Goal: Transaction & Acquisition: Book appointment/travel/reservation

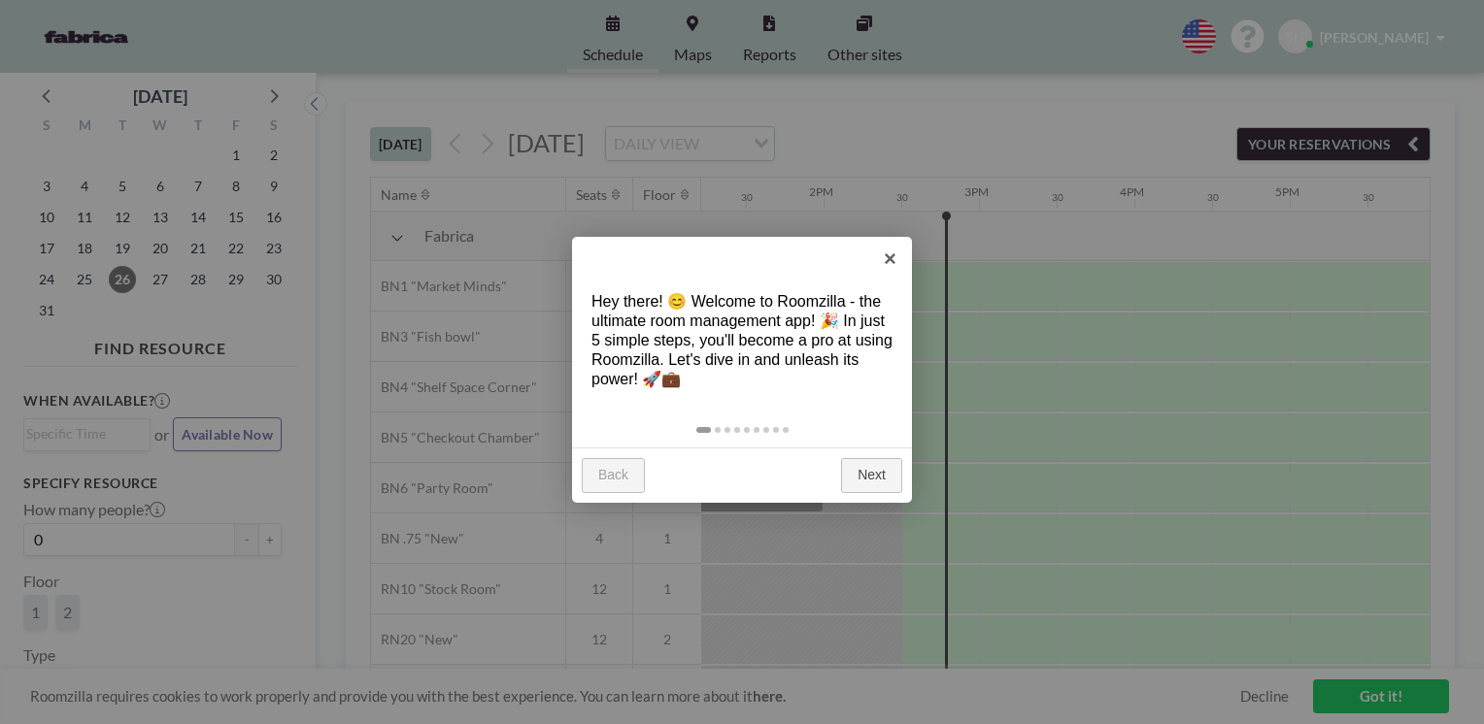
scroll to position [0, 2175]
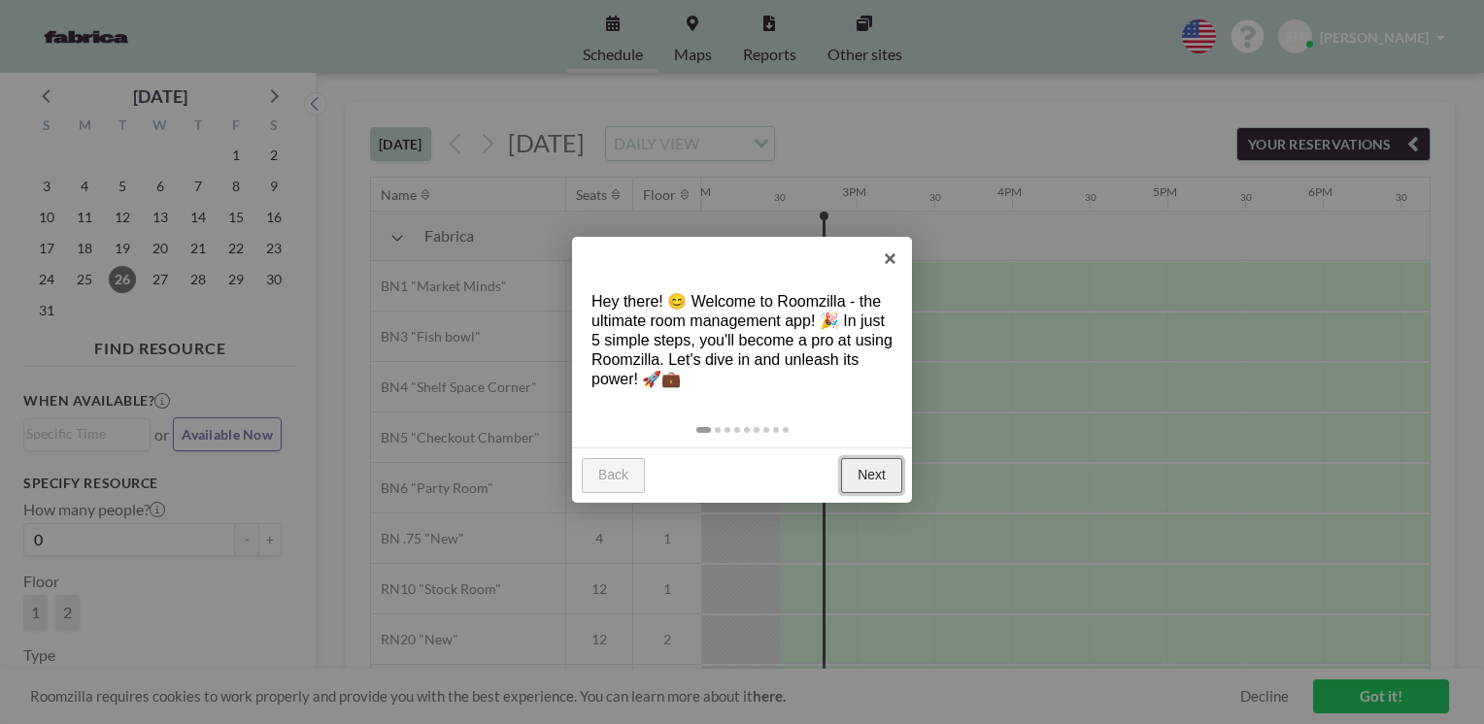
click at [866, 484] on link "Next" at bounding box center [871, 475] width 61 height 35
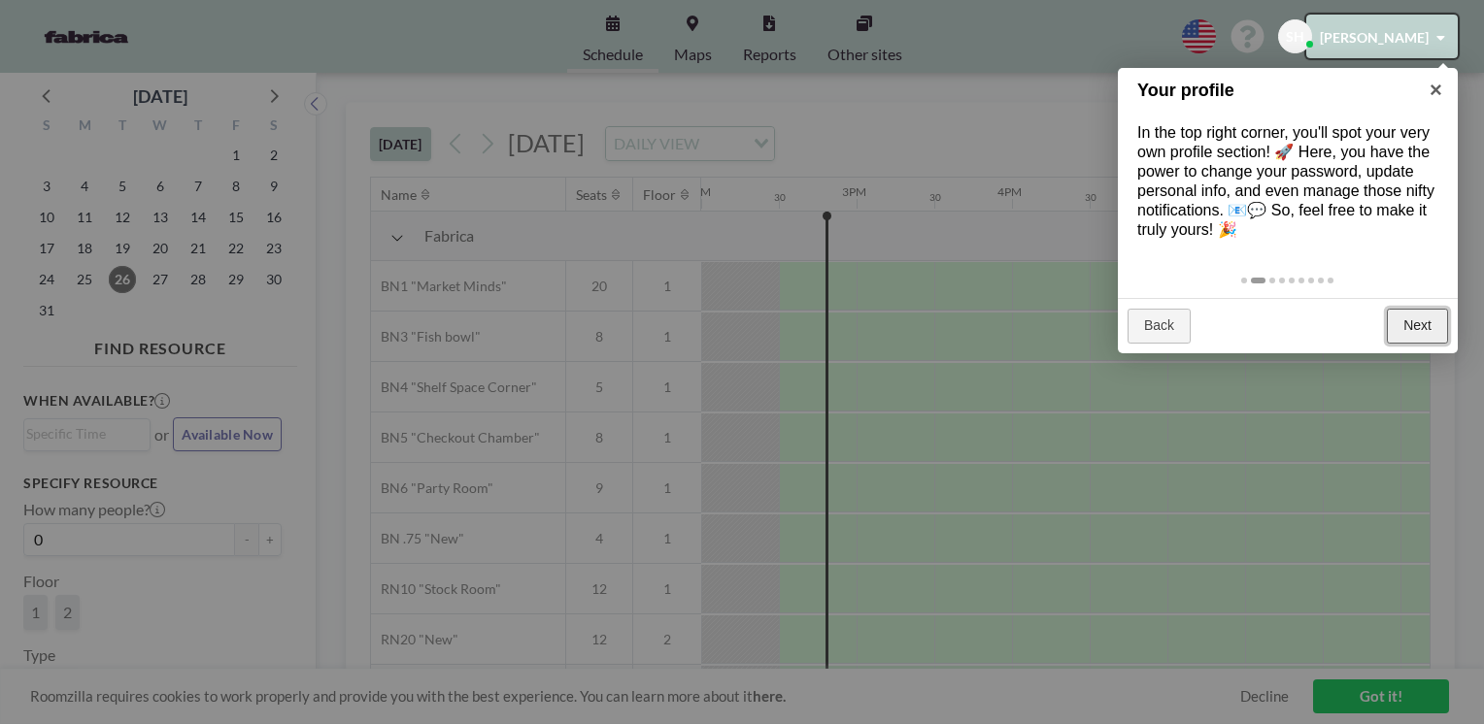
click at [1406, 321] on link "Next" at bounding box center [1417, 326] width 61 height 35
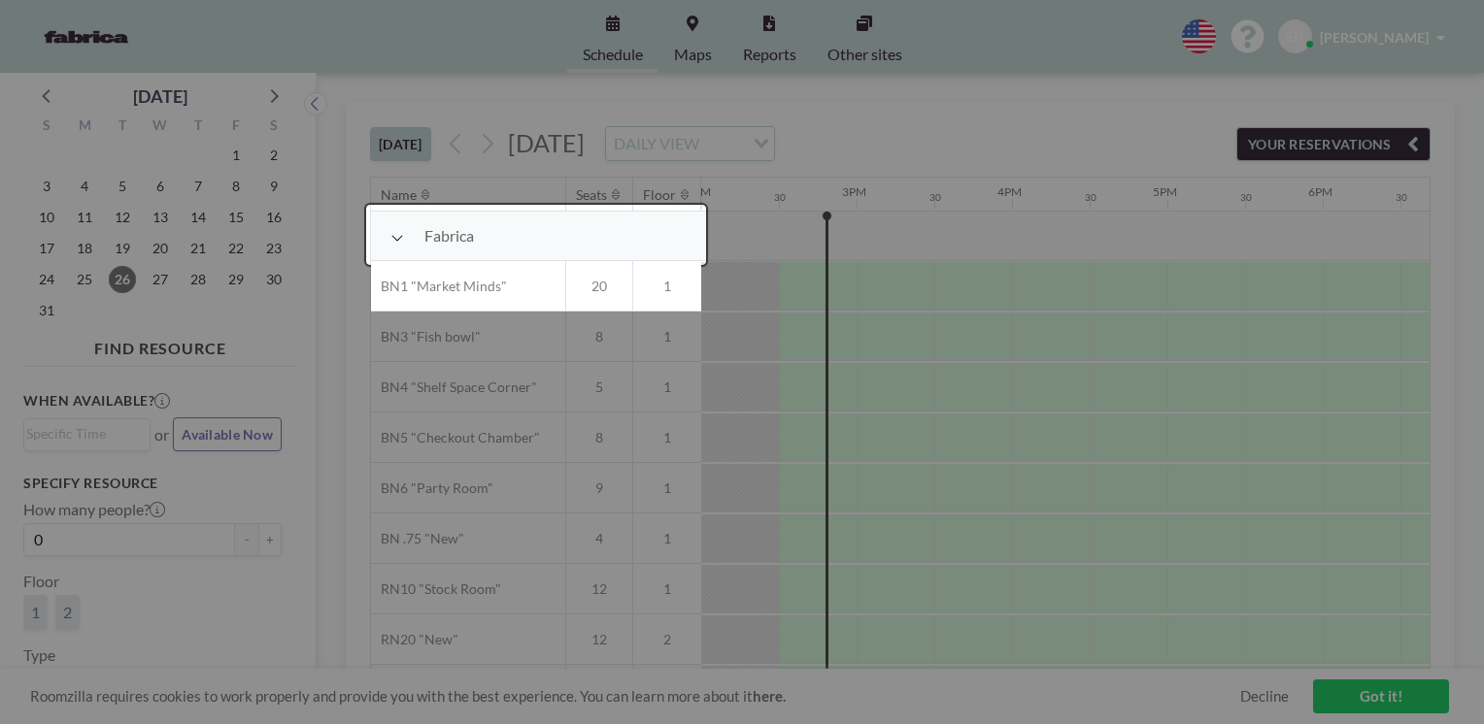
scroll to position [50, 2175]
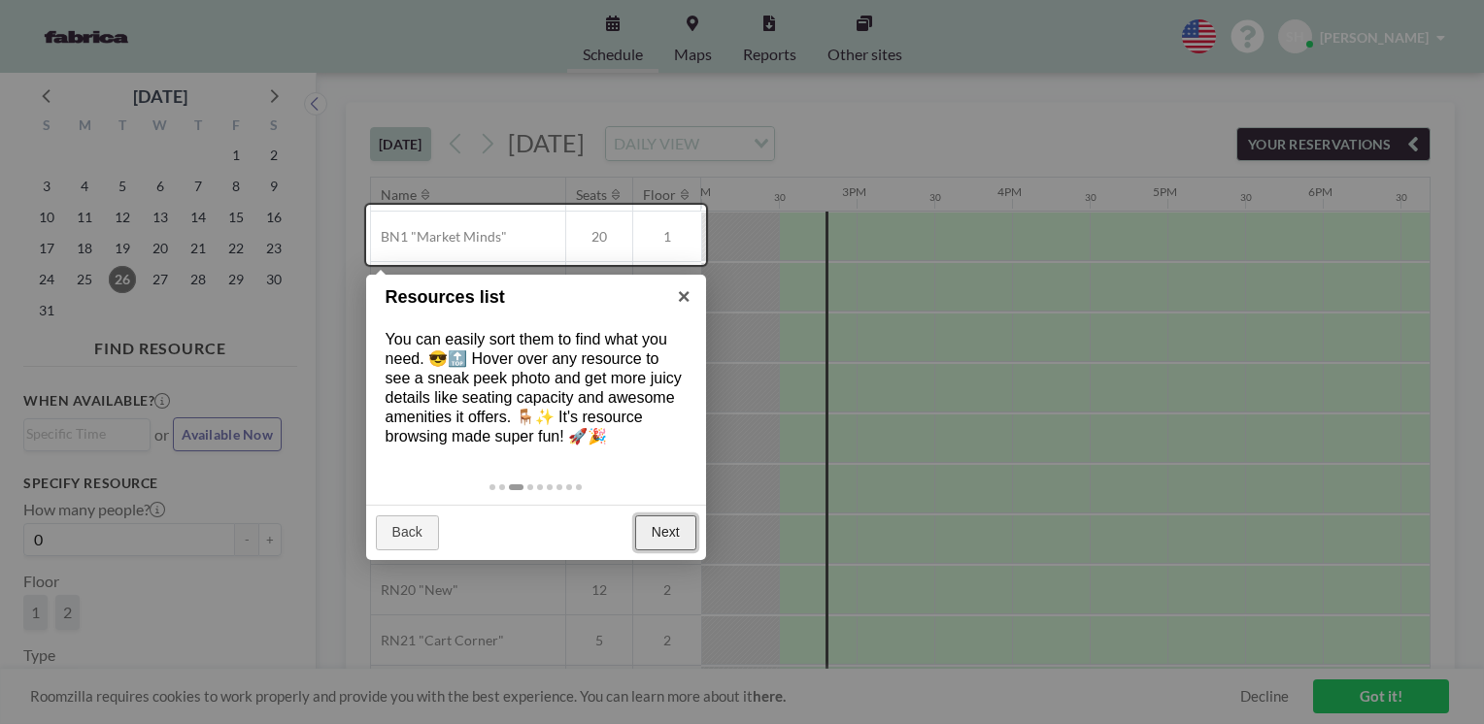
click at [667, 546] on link "Next" at bounding box center [665, 533] width 61 height 35
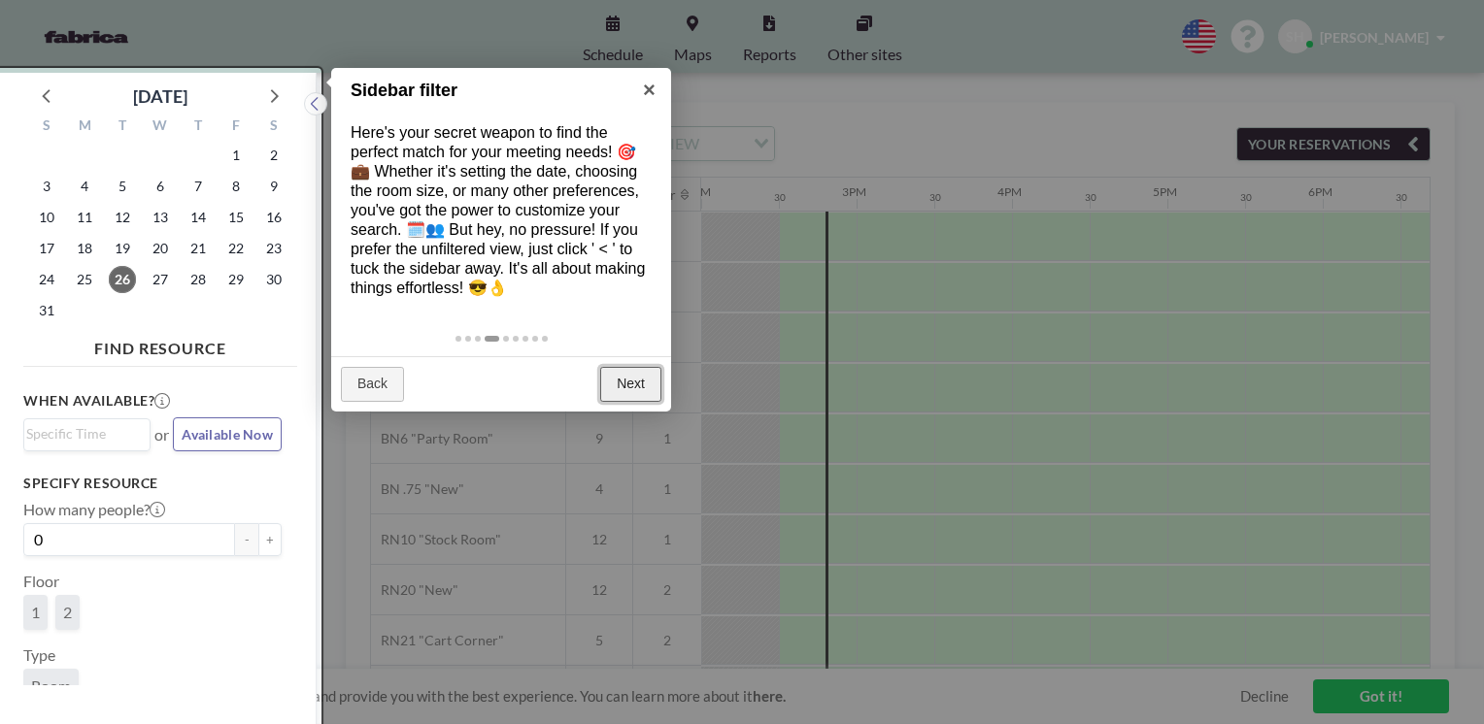
scroll to position [4, 0]
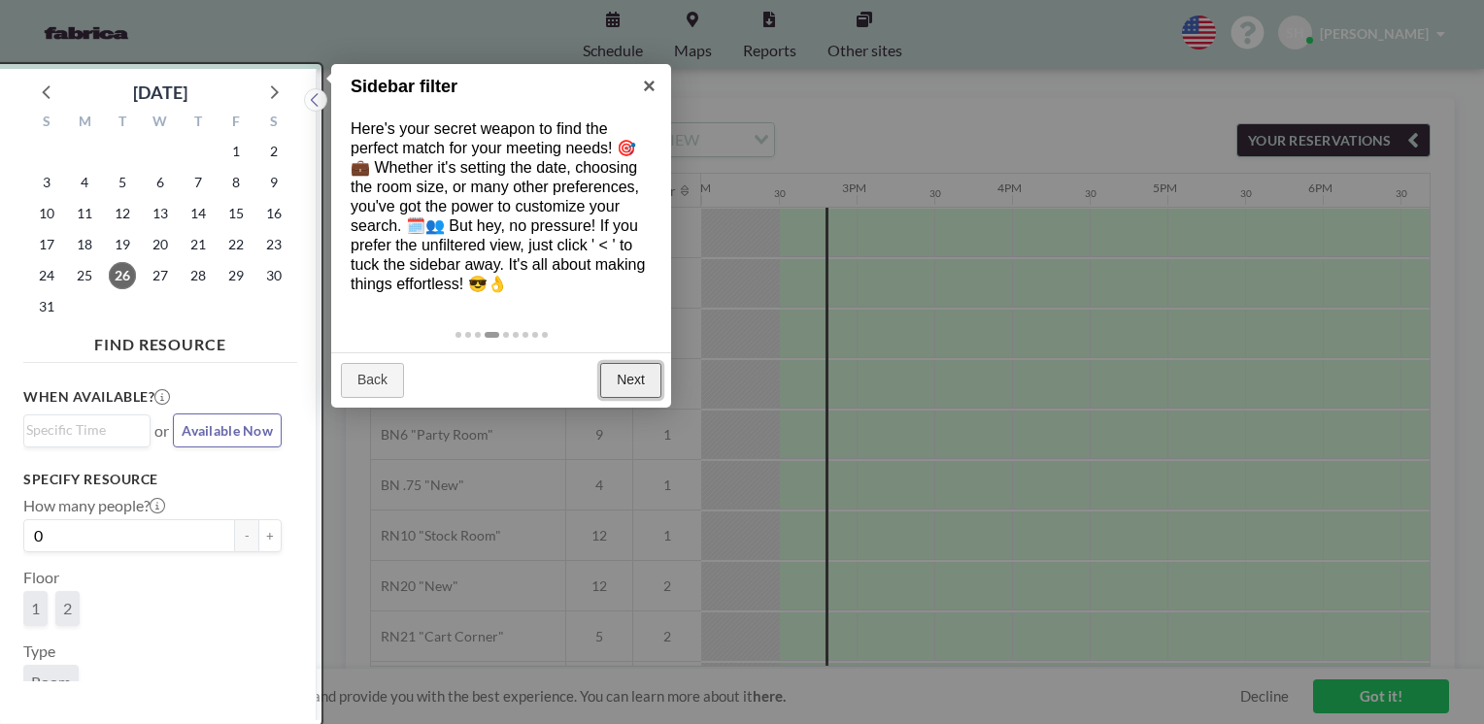
click at [624, 386] on link "Next" at bounding box center [630, 380] width 61 height 35
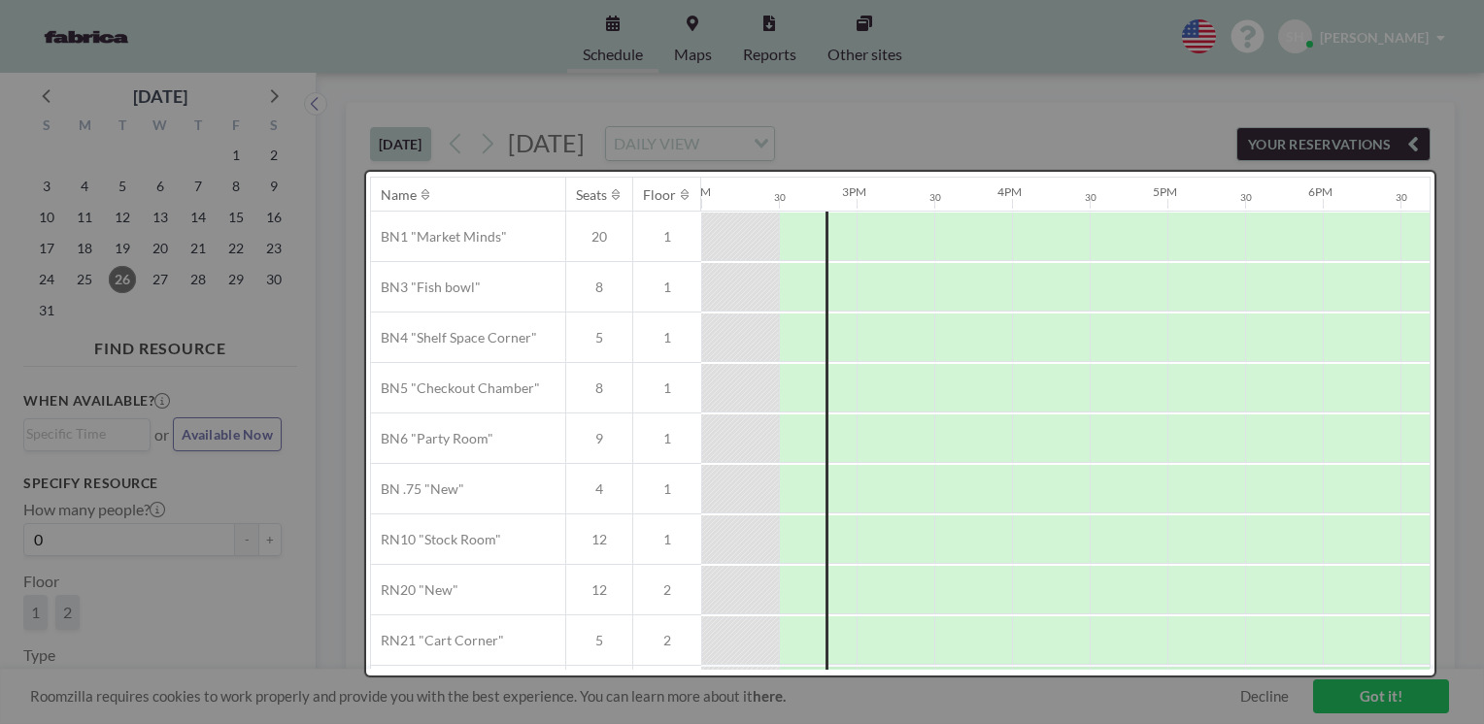
scroll to position [0, 0]
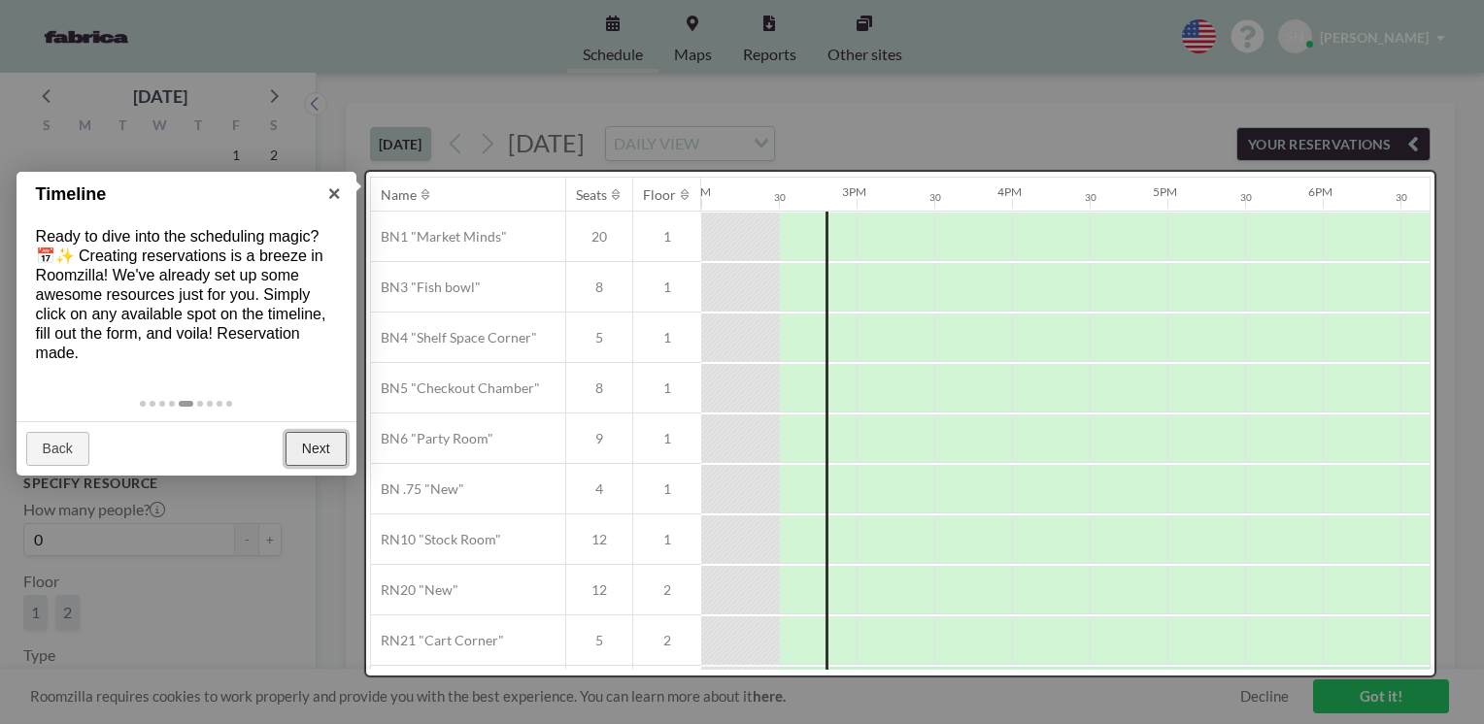
click at [310, 433] on link "Next" at bounding box center [316, 449] width 61 height 35
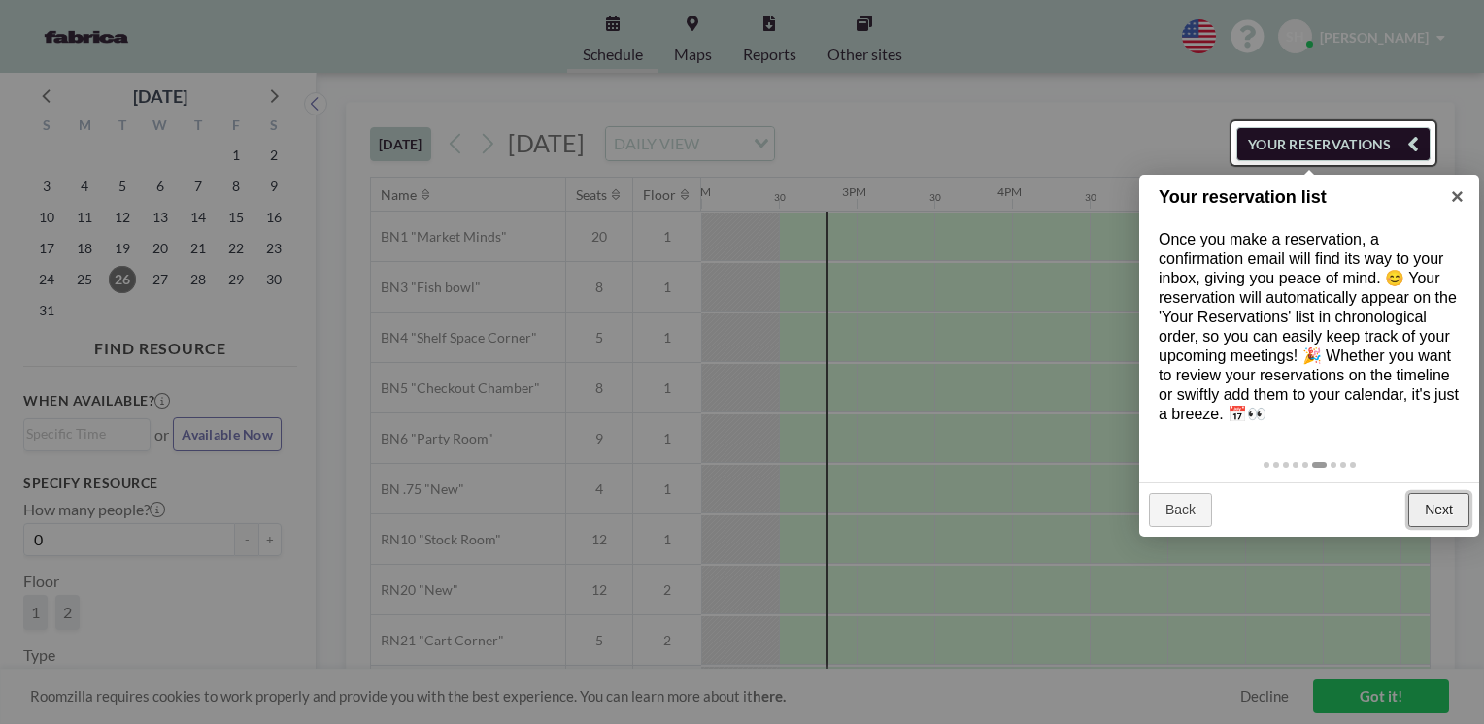
click at [1429, 507] on link "Next" at bounding box center [1438, 510] width 61 height 35
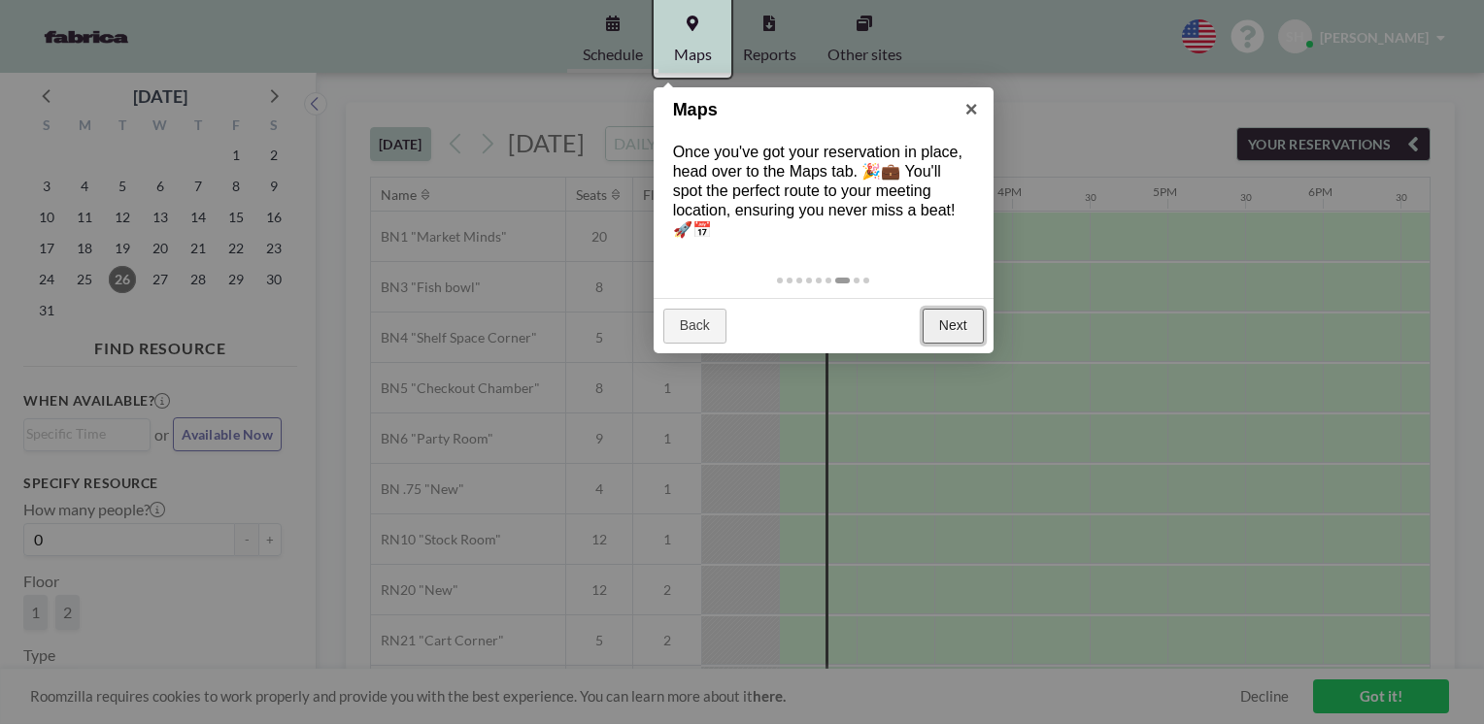
click at [941, 340] on link "Next" at bounding box center [953, 326] width 61 height 35
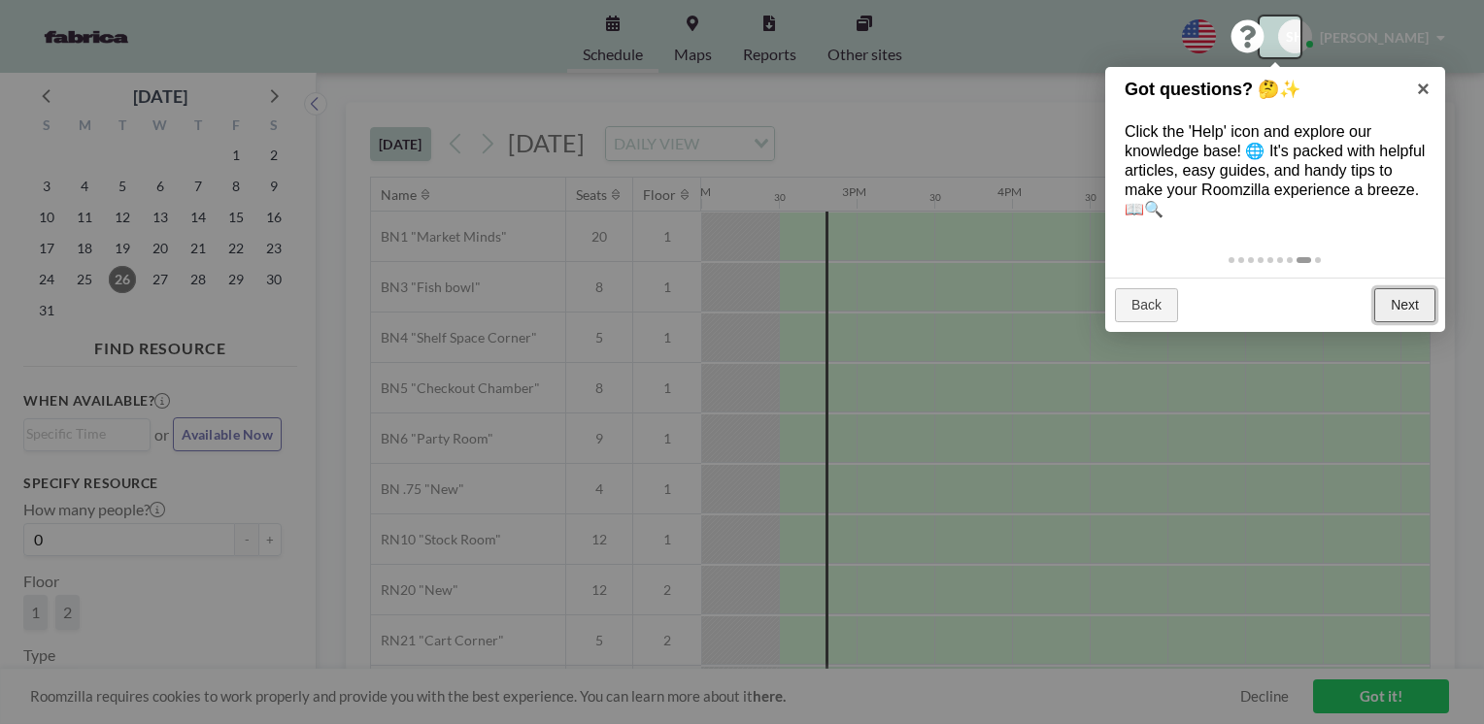
click at [1414, 312] on link "Next" at bounding box center [1404, 305] width 61 height 35
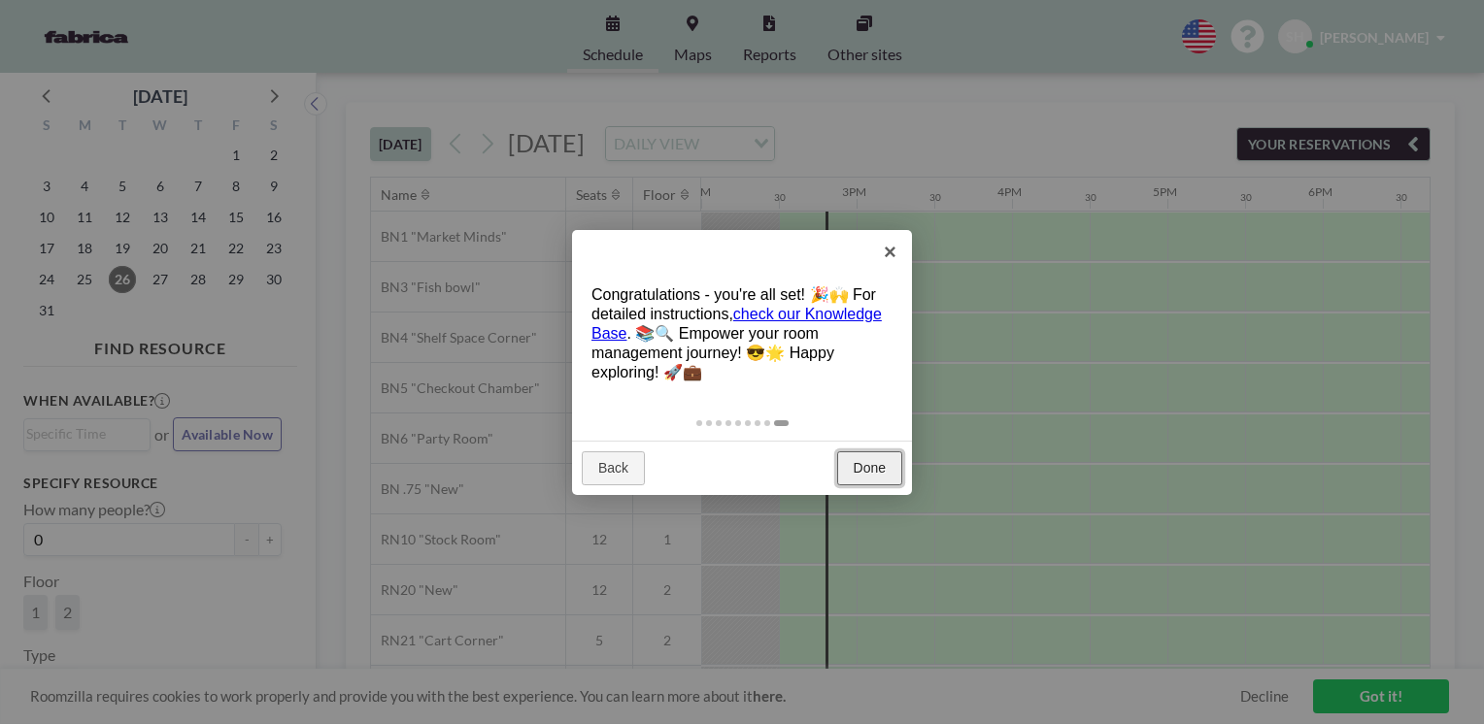
click at [868, 462] on link "Done" at bounding box center [869, 469] width 65 height 35
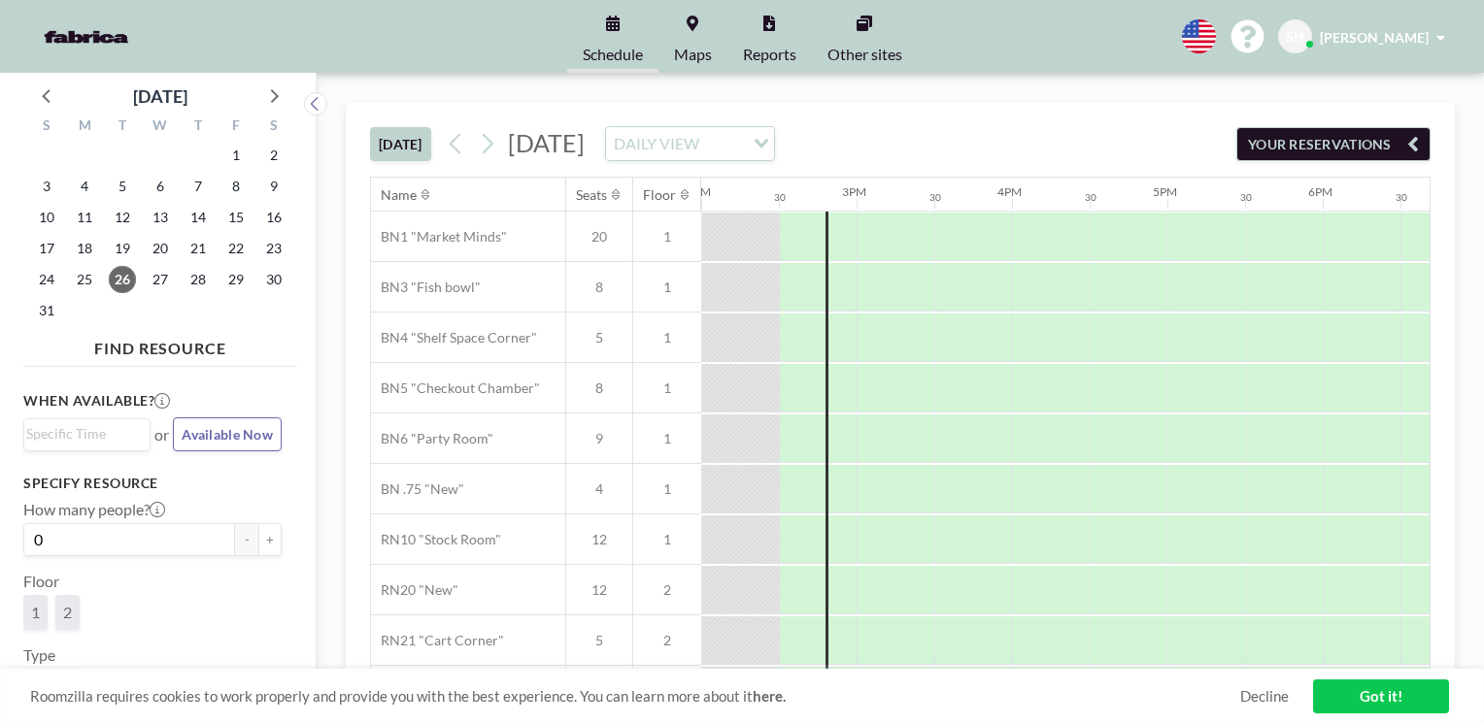
click at [742, 141] on input "Search for option" at bounding box center [723, 143] width 37 height 25
click at [892, 202] on li "WEEKLY VIEW" at bounding box center [886, 205] width 166 height 28
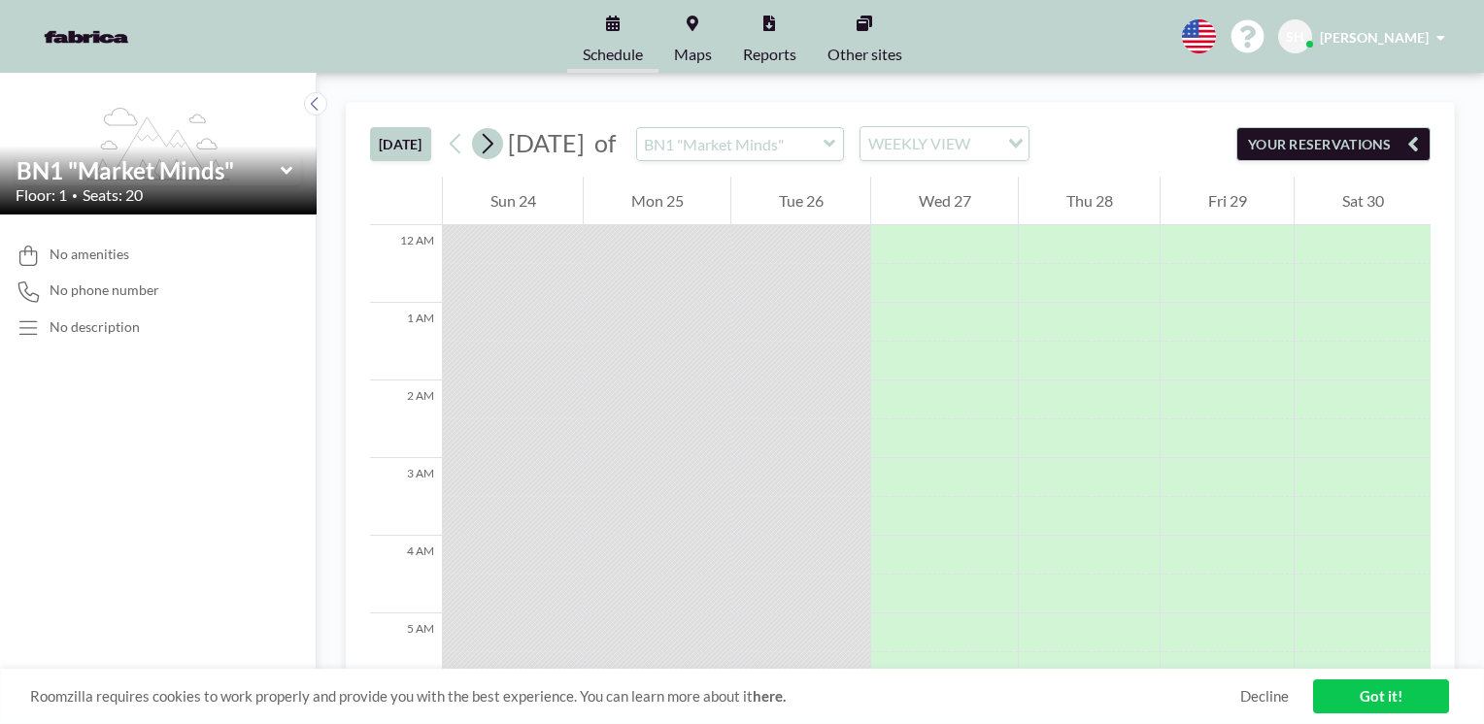
click at [491, 153] on icon at bounding box center [487, 143] width 18 height 29
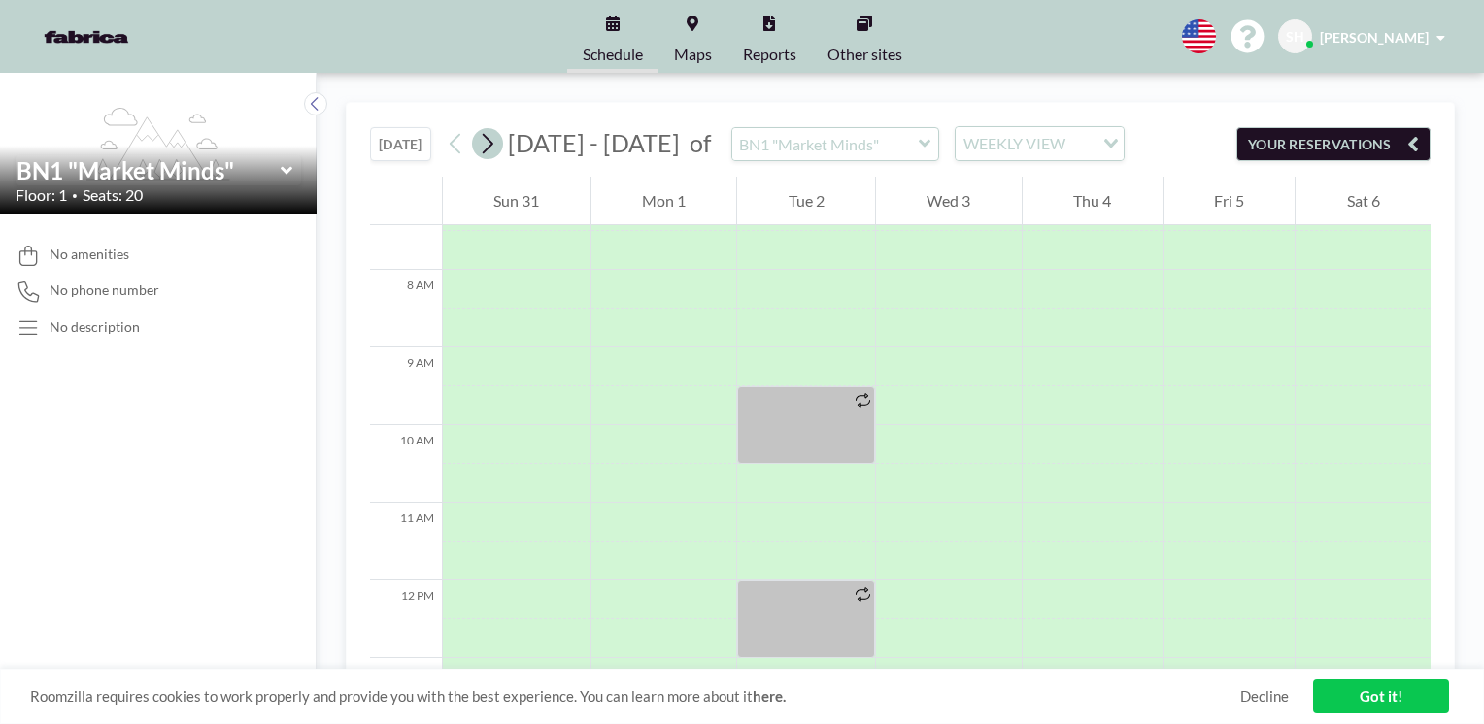
scroll to position [622, 0]
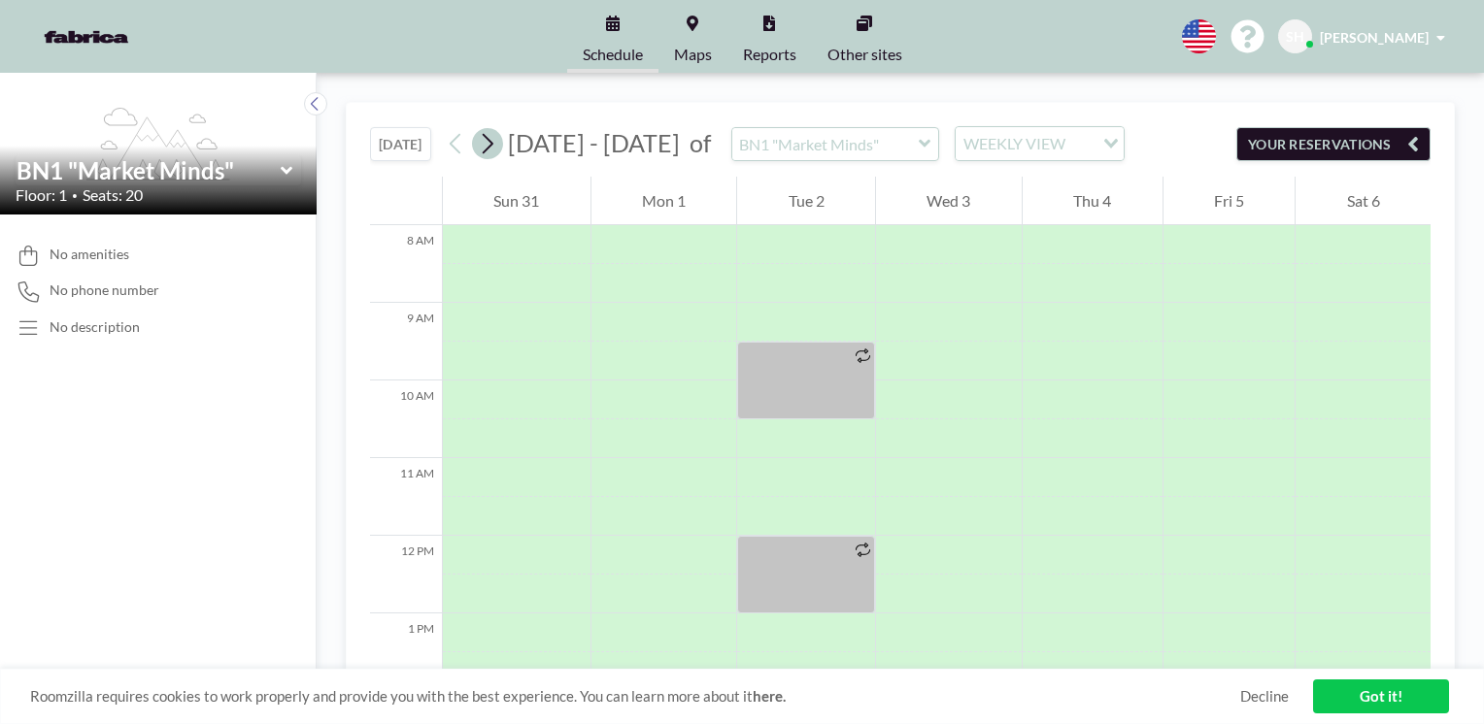
click at [491, 153] on icon at bounding box center [487, 143] width 18 height 29
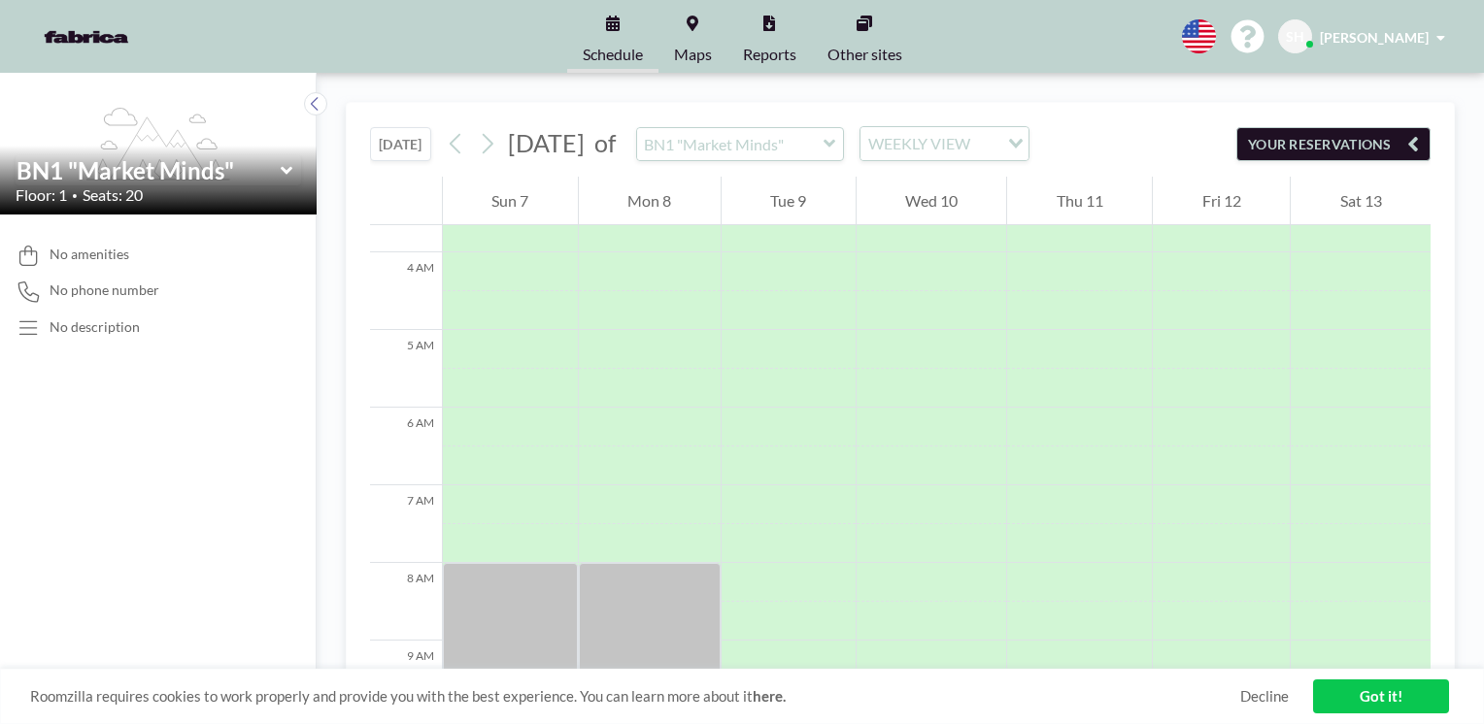
scroll to position [0, 0]
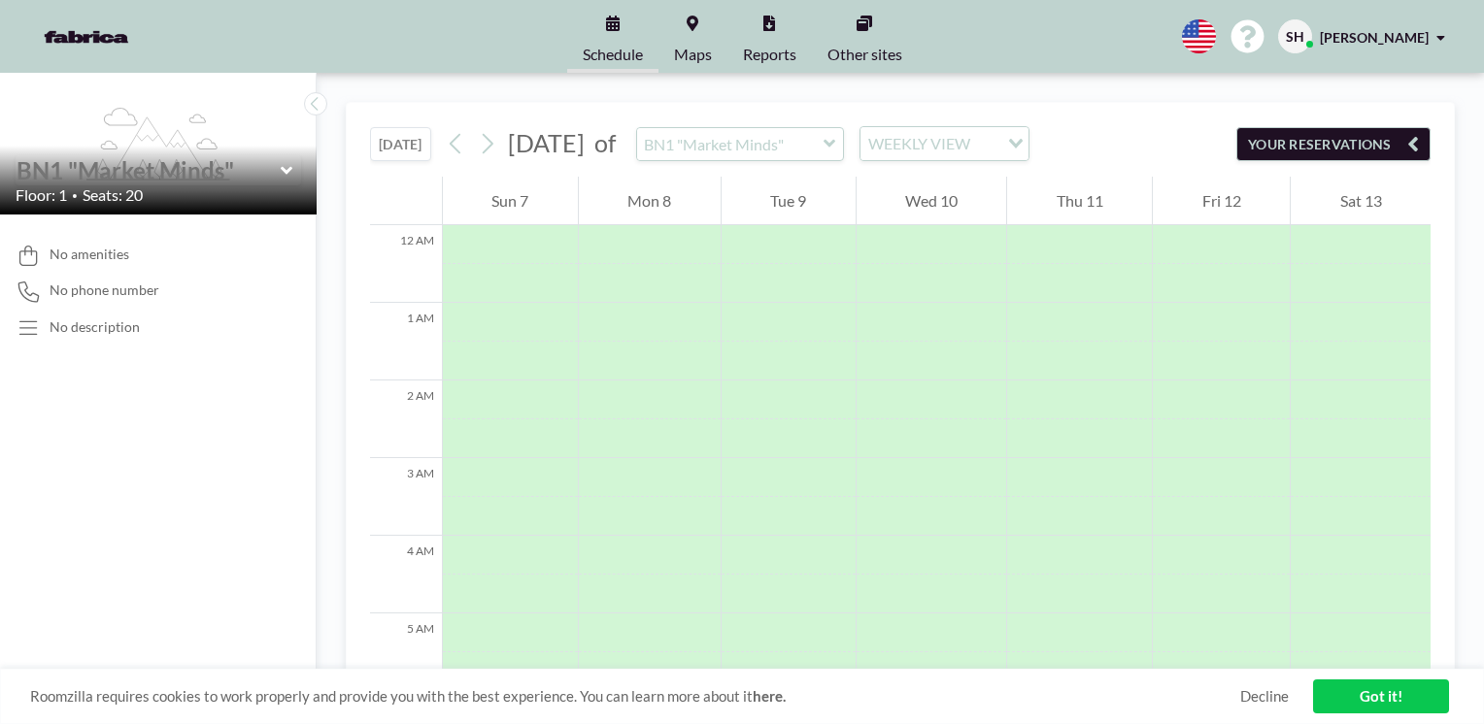
click at [162, 175] on input "text" at bounding box center [149, 170] width 264 height 28
type input "BN1 "Market Minds""
click at [395, 139] on button "[DATE]" at bounding box center [400, 144] width 61 height 34
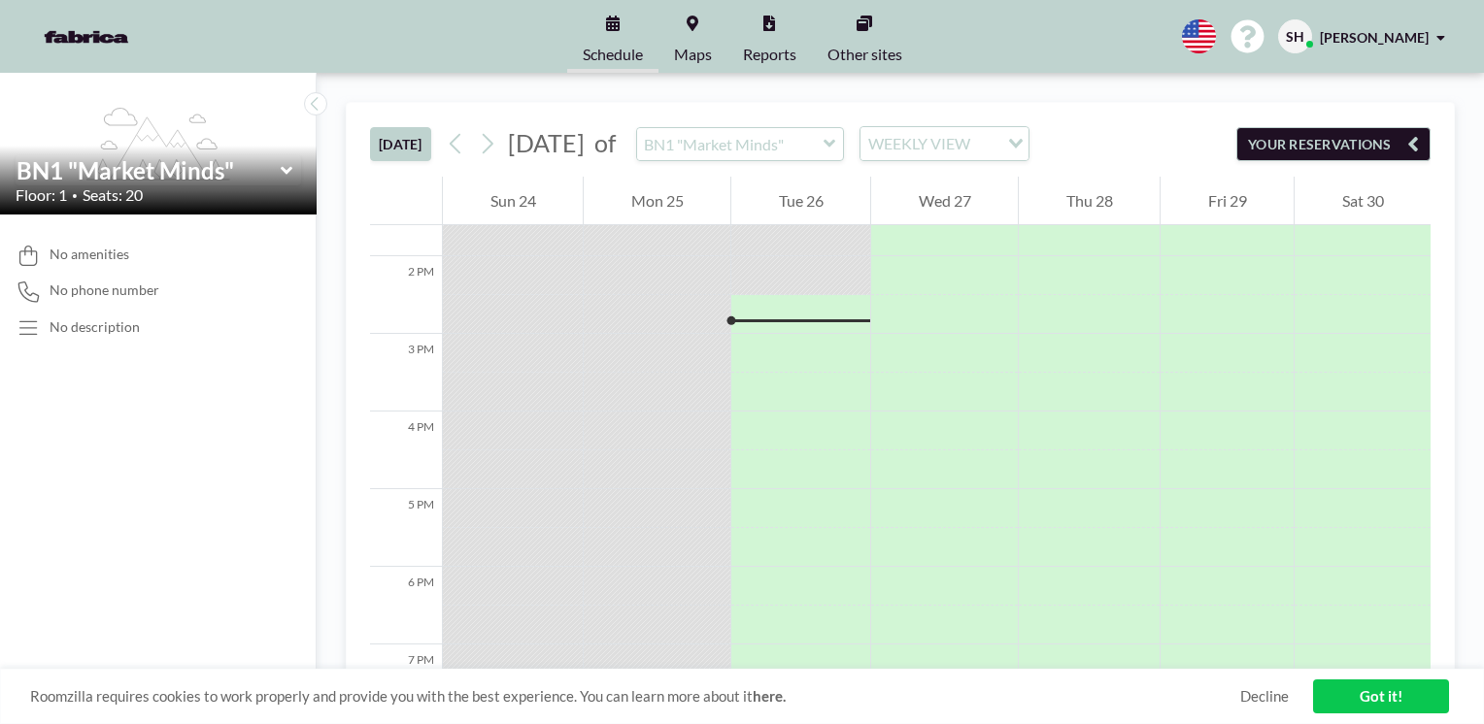
scroll to position [1088, 0]
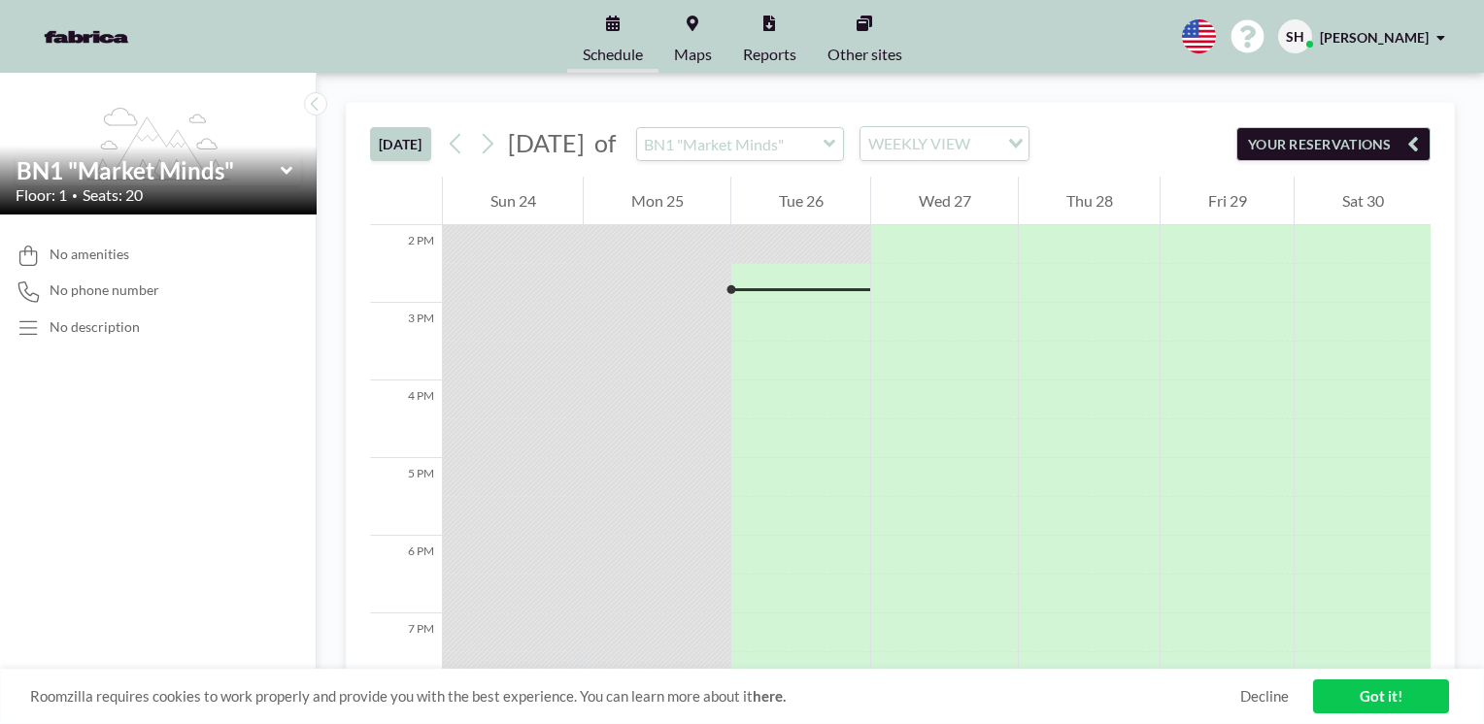
click at [702, 56] on span "Maps" at bounding box center [693, 55] width 38 height 16
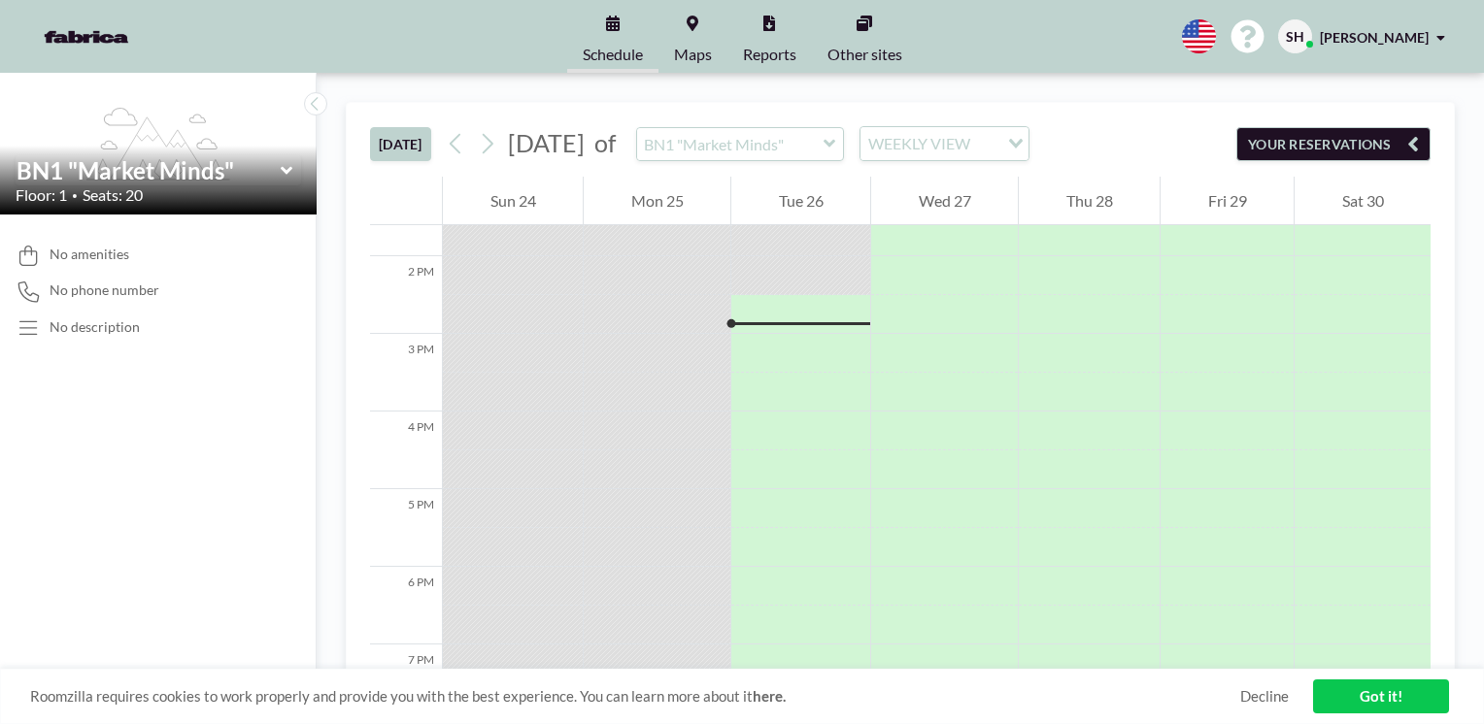
scroll to position [1088, 0]
click at [135, 211] on div "BN1 "Market Minds" Floor: 1 • Seats: 20" at bounding box center [158, 180] width 317 height 69
click at [281, 169] on icon at bounding box center [287, 170] width 13 height 19
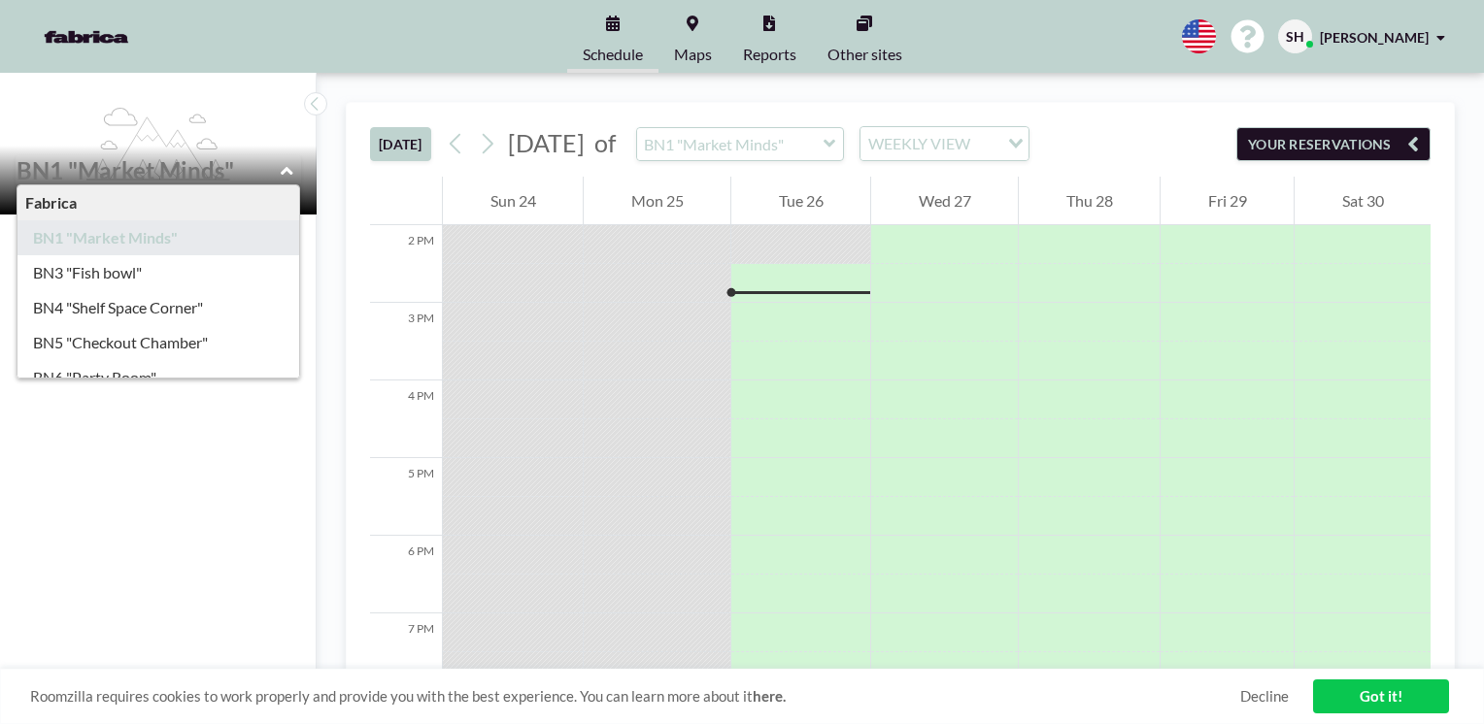
scroll to position [159, 0]
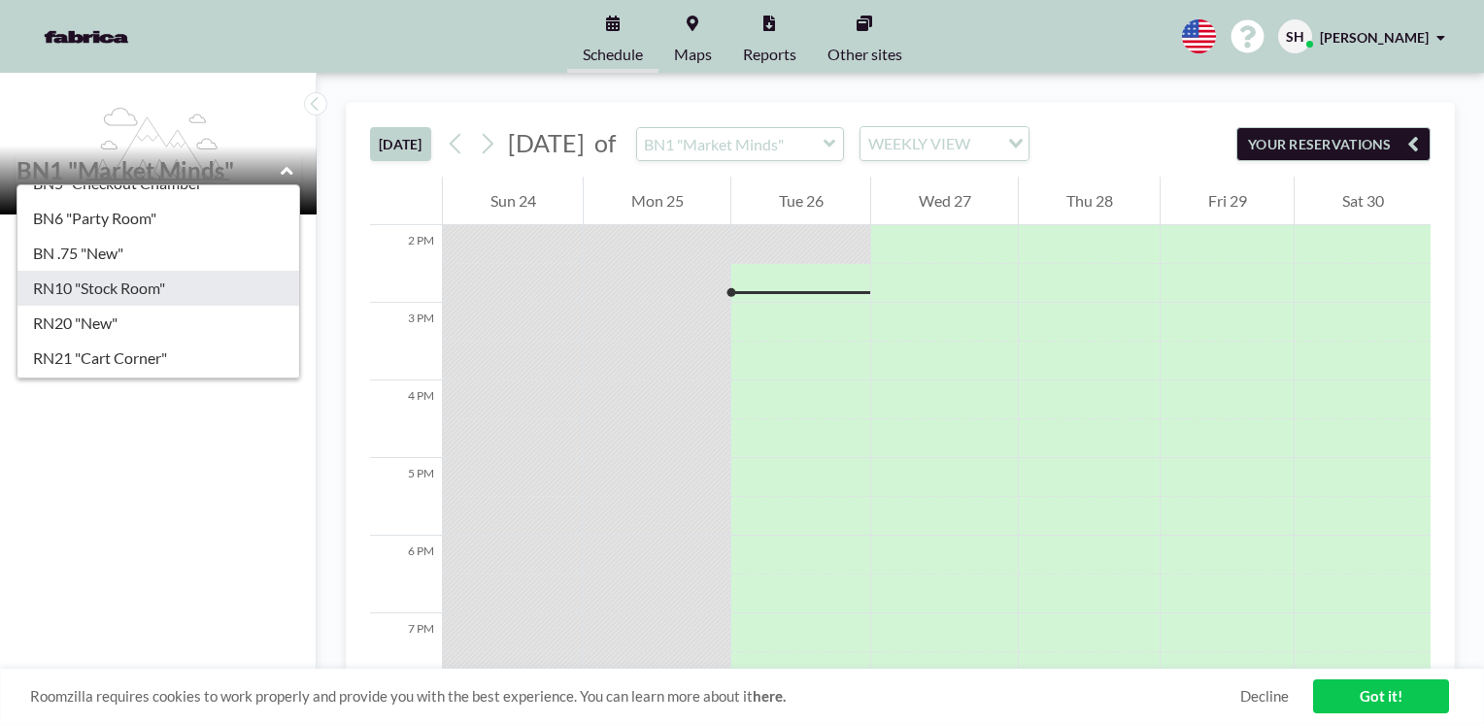
type input "RN10 "Stock Room""
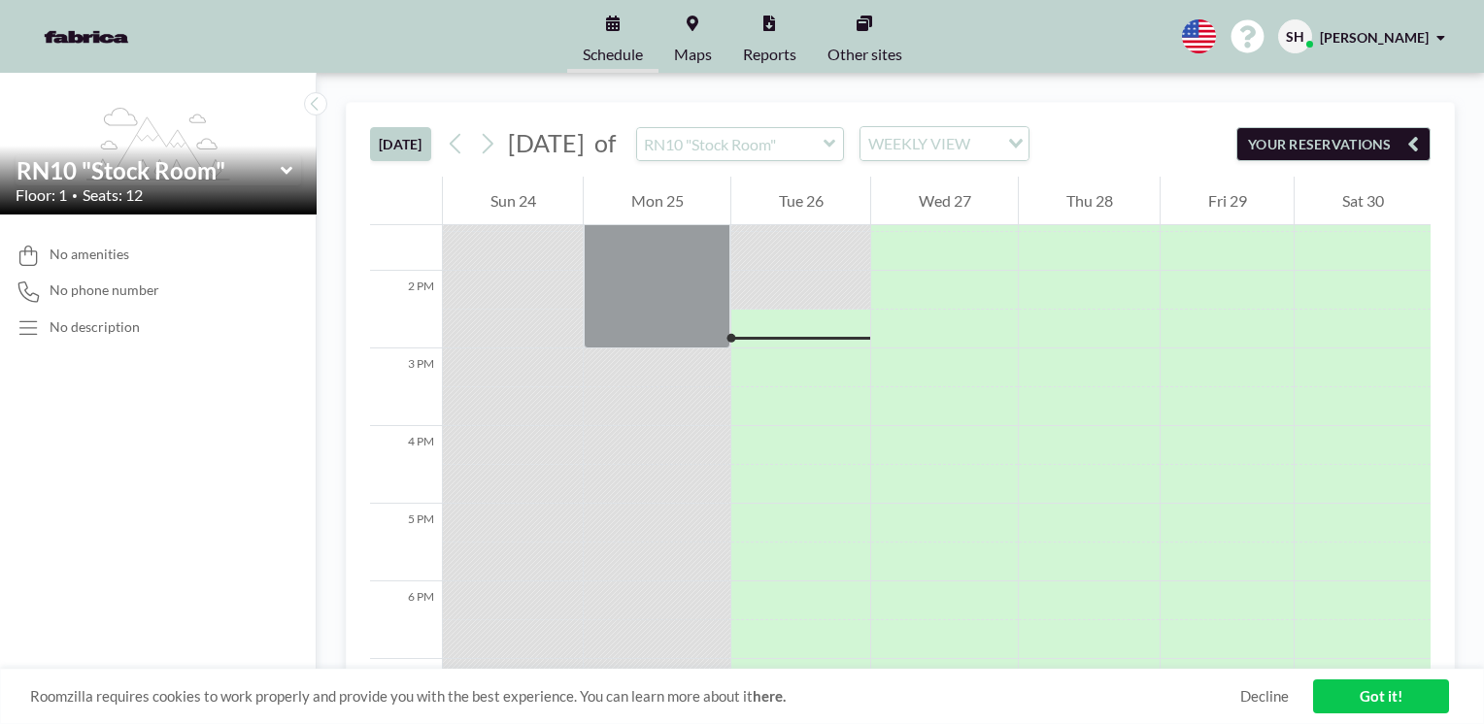
scroll to position [1088, 0]
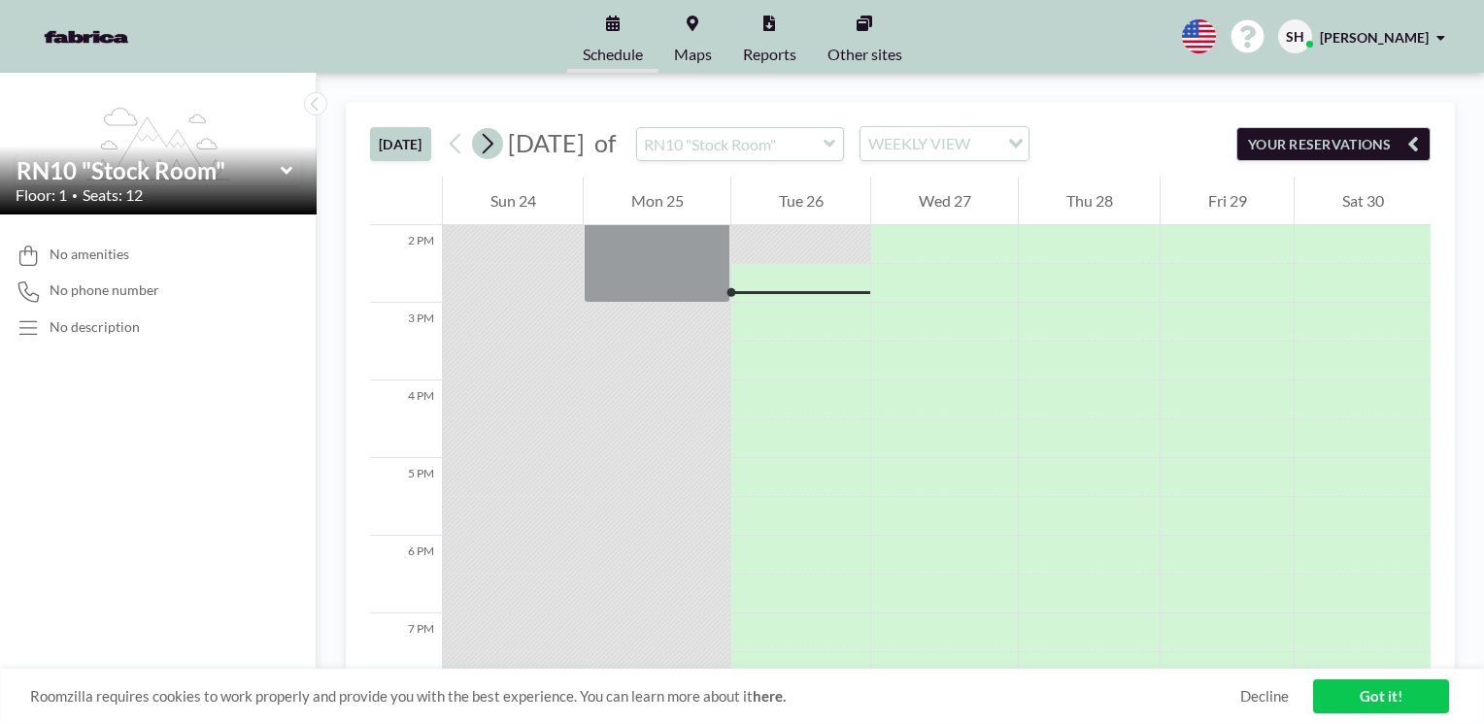
click at [489, 151] on icon at bounding box center [487, 143] width 18 height 29
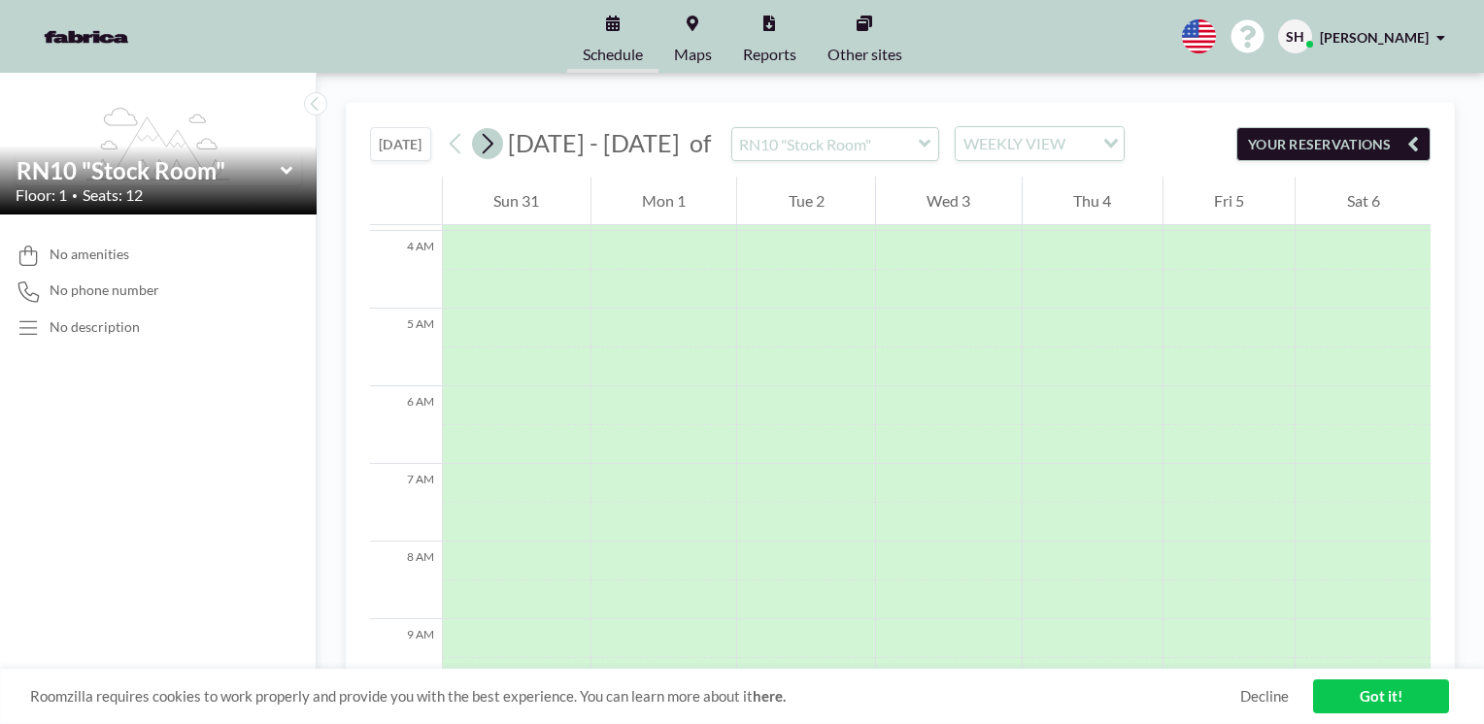
scroll to position [622, 0]
click at [489, 151] on icon at bounding box center [487, 143] width 18 height 29
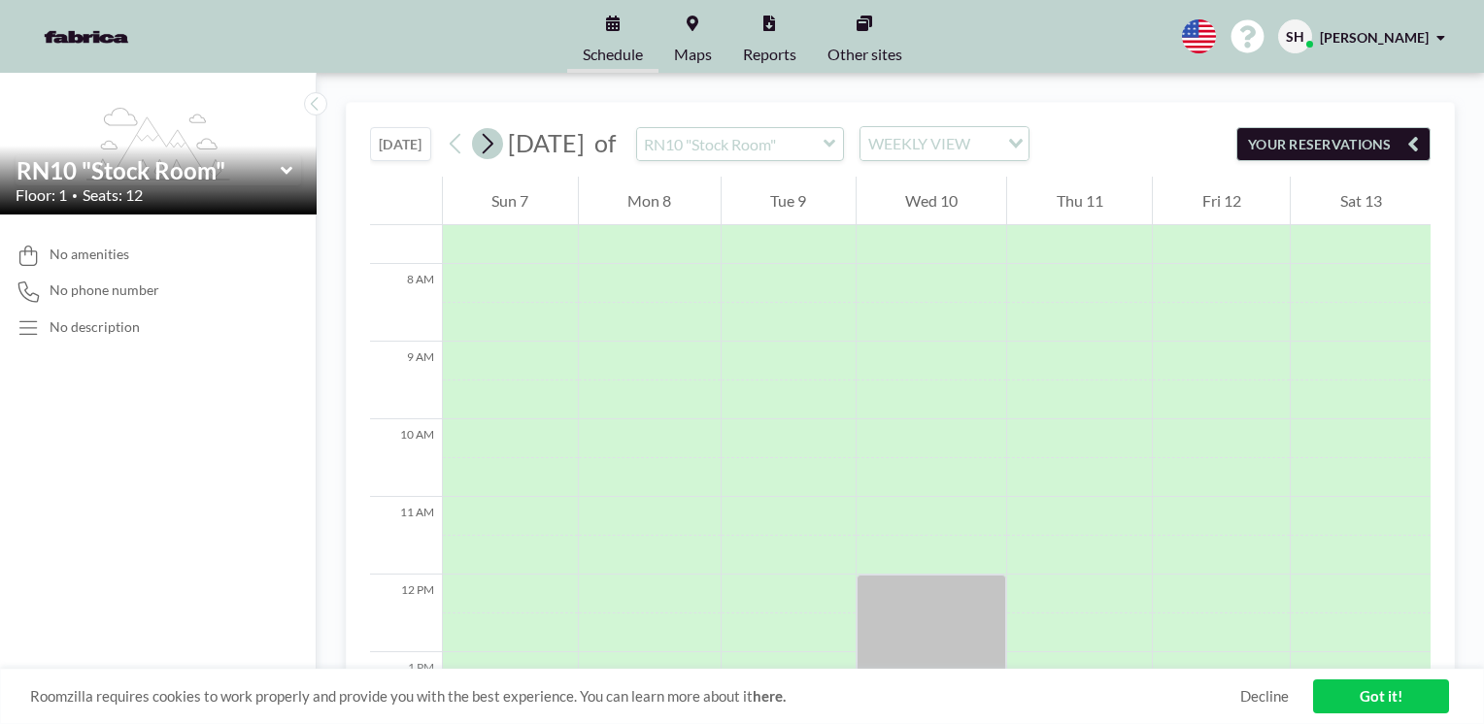
click at [489, 151] on icon at bounding box center [487, 143] width 18 height 29
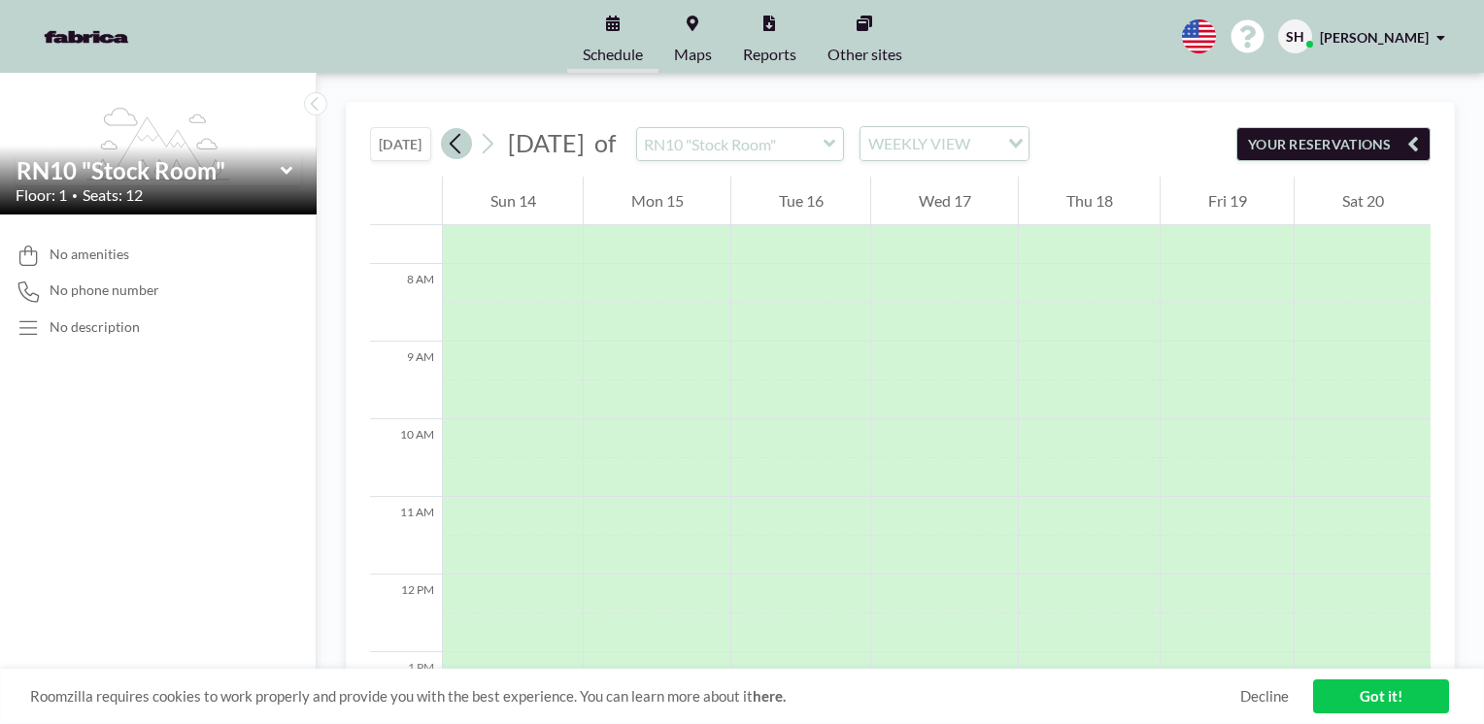
click at [461, 153] on icon at bounding box center [456, 143] width 18 height 29
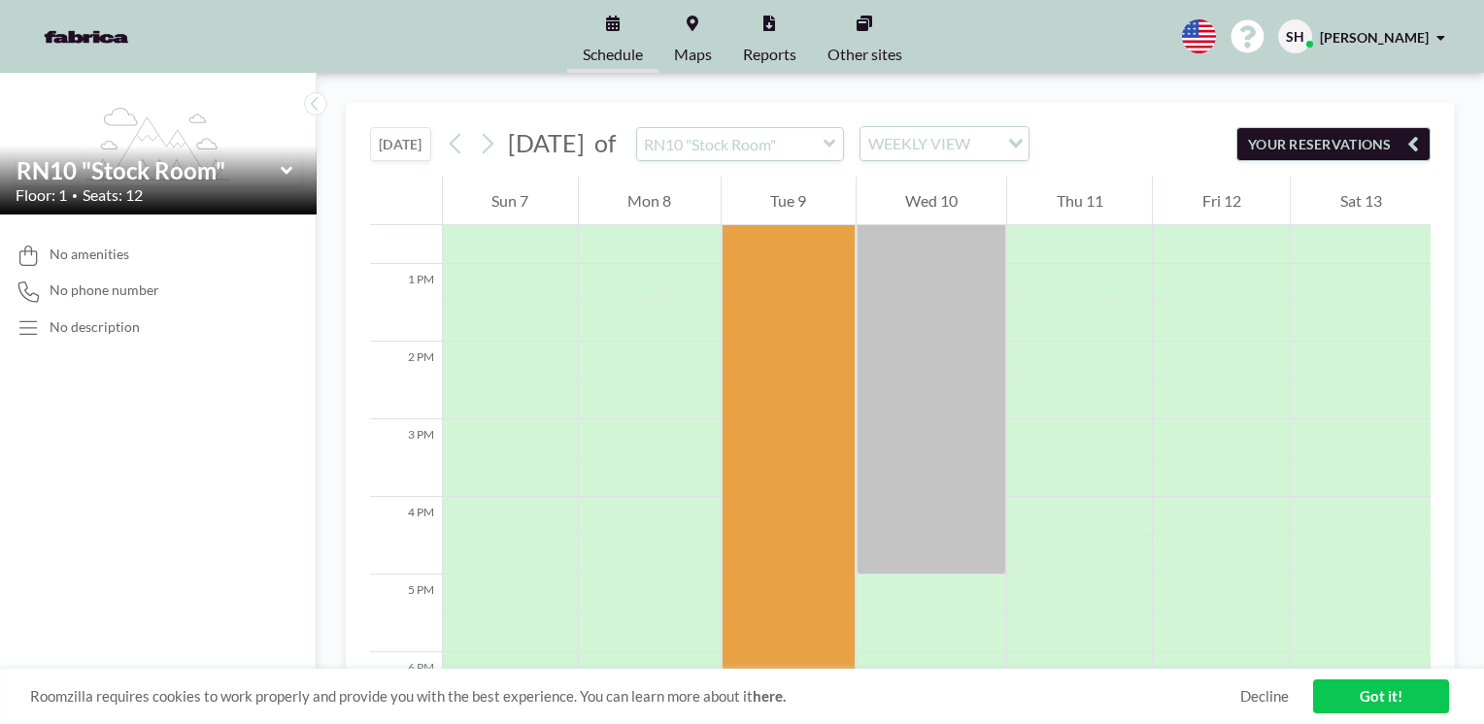
scroll to position [989, 0]
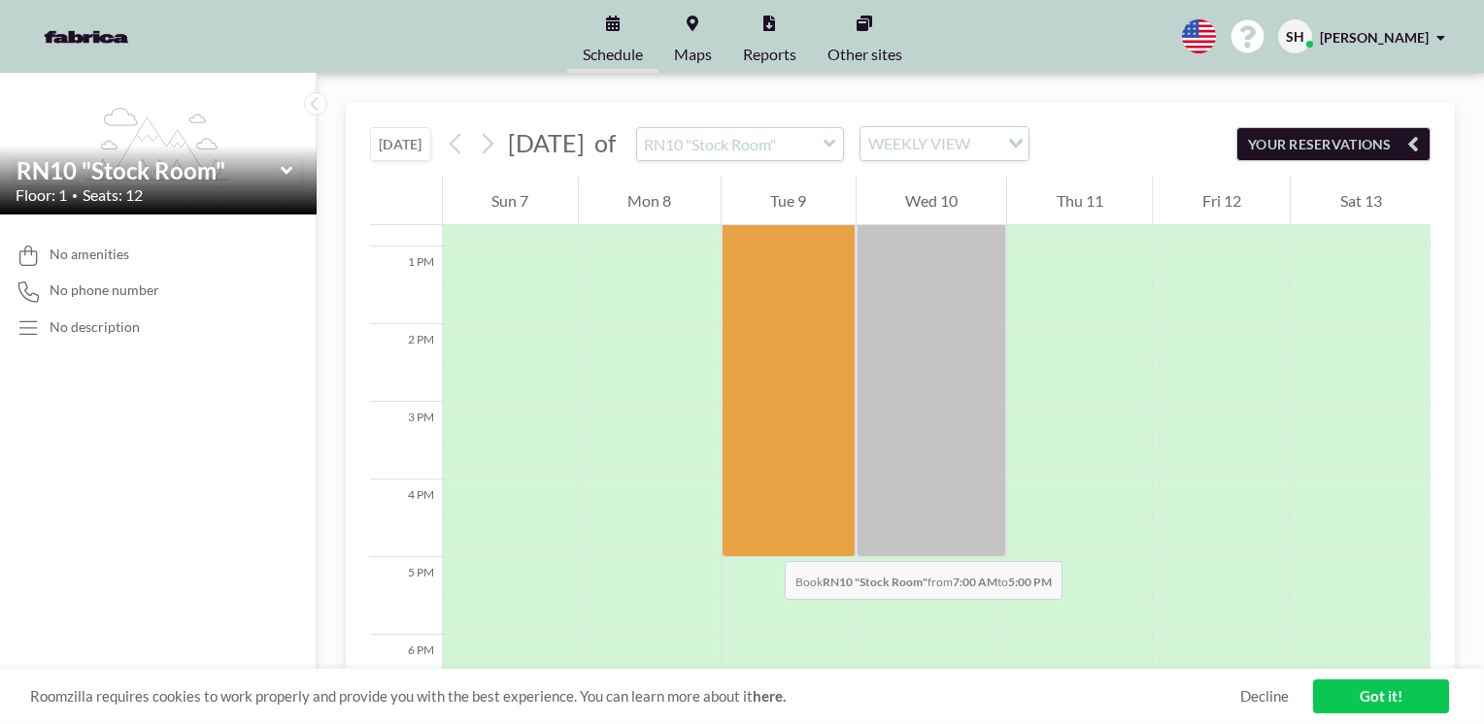
drag, startPoint x: 810, startPoint y: 325, endPoint x: 765, endPoint y: 542, distance: 221.1
click at [765, 542] on div at bounding box center [789, 169] width 134 height 777
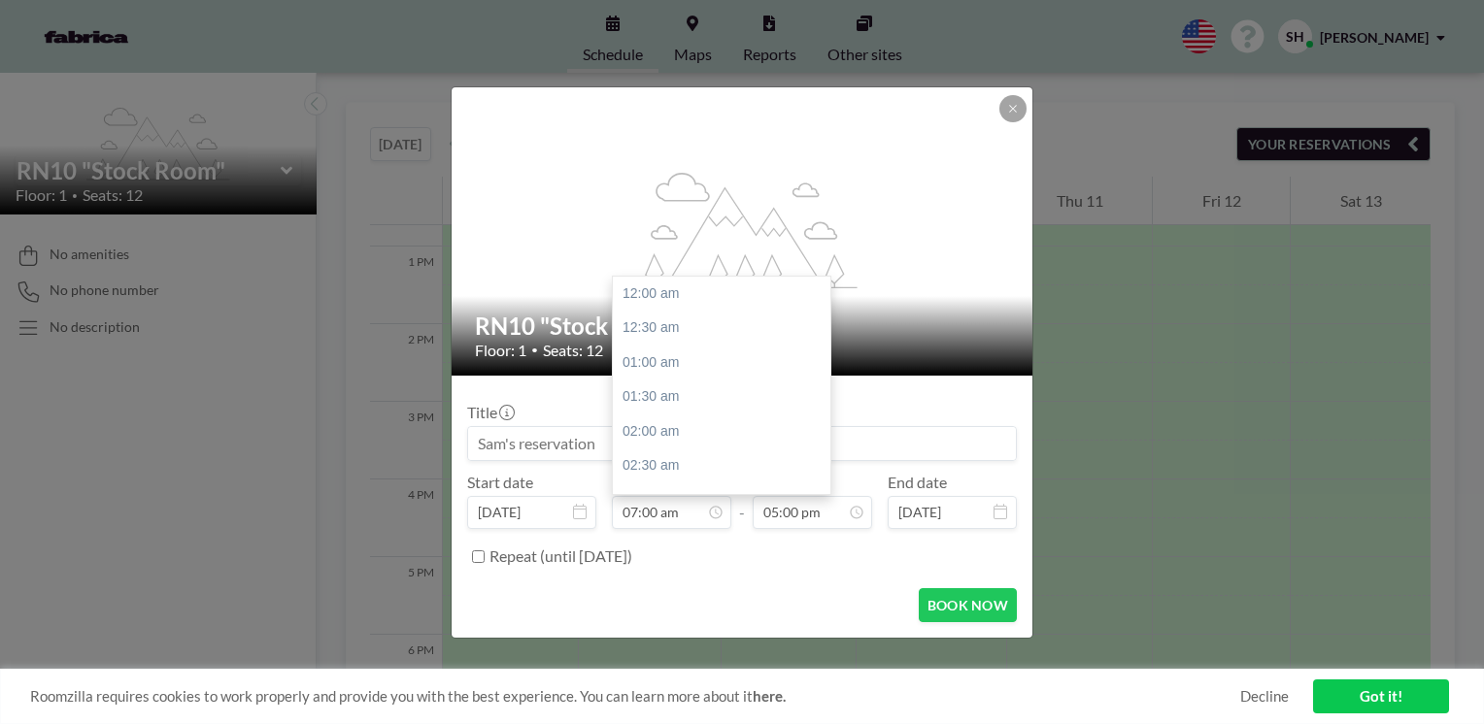
scroll to position [484, 0]
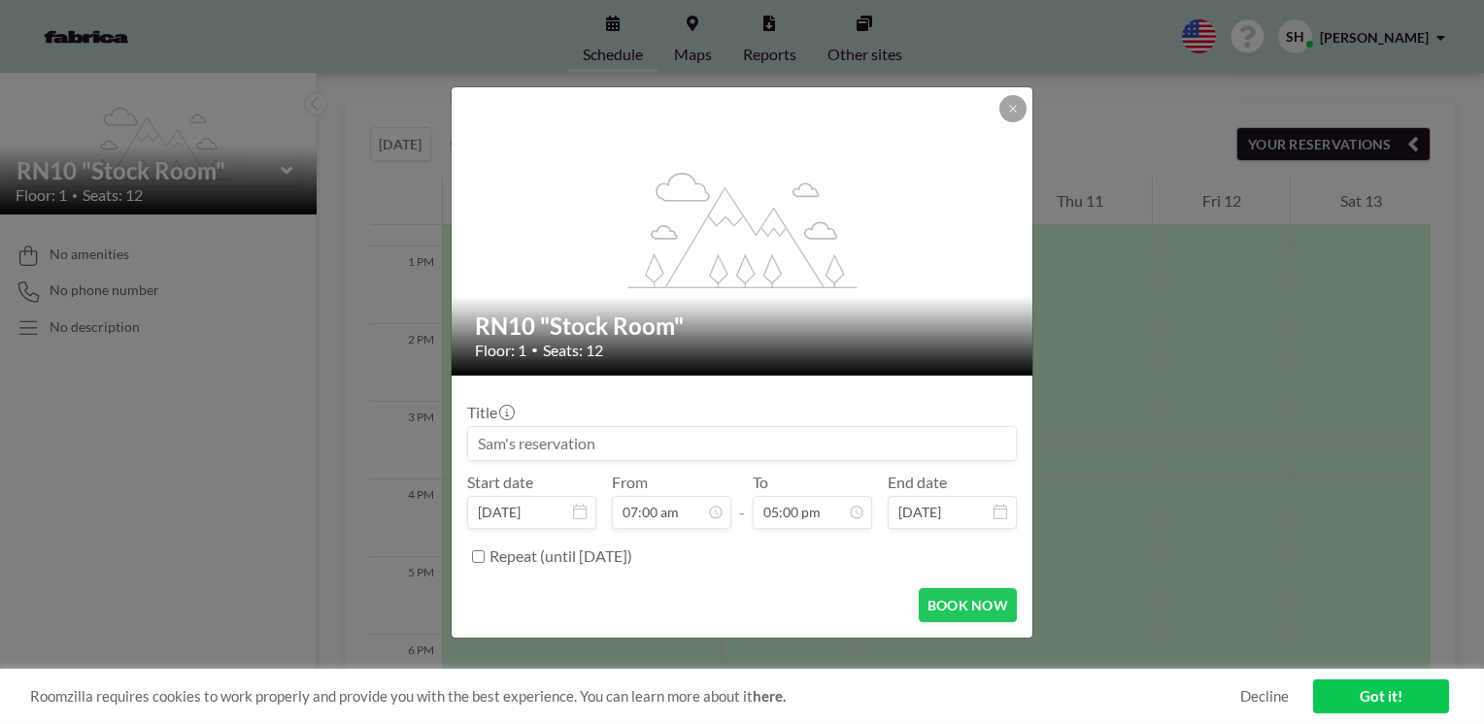
click at [753, 443] on input at bounding box center [742, 443] width 548 height 33
type input "Sampson Construction - Executive Meeting"
click at [975, 608] on button "BOOK NOW" at bounding box center [968, 606] width 98 height 34
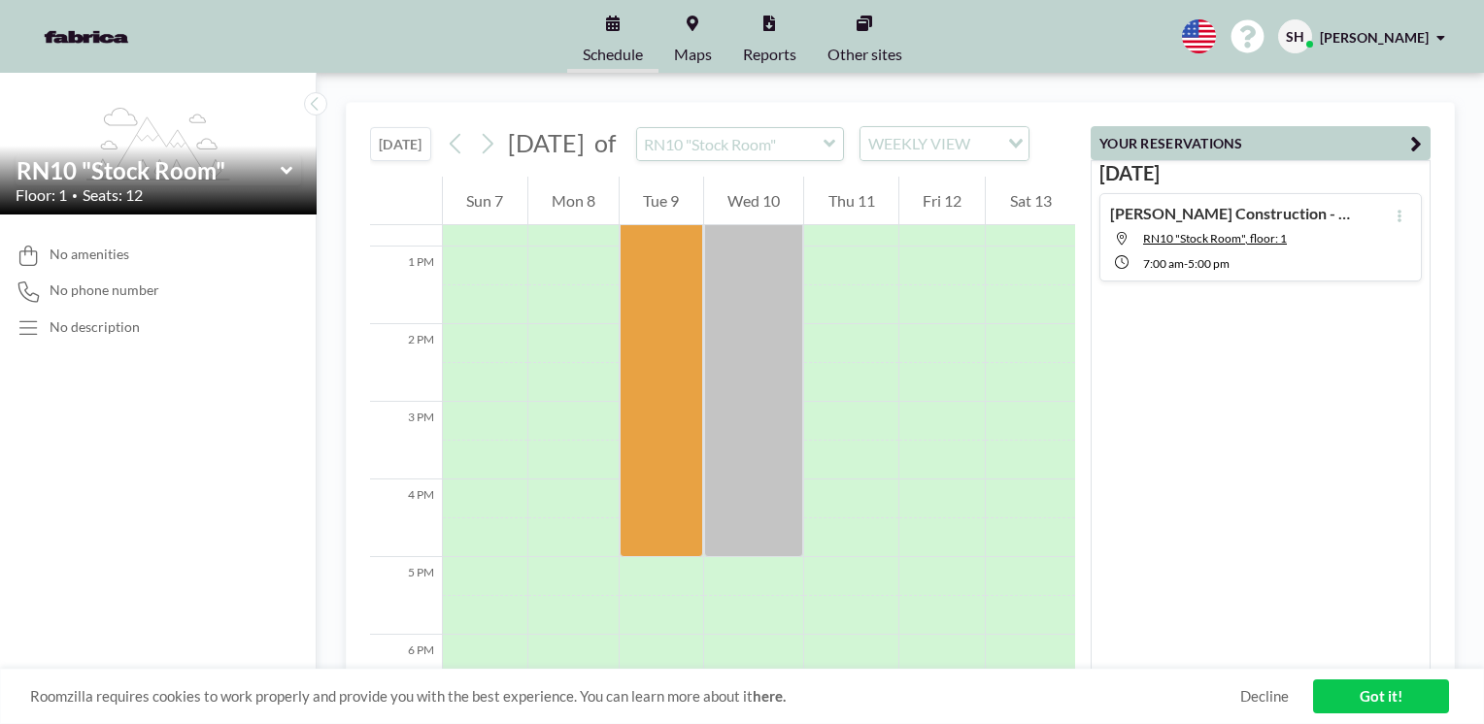
click at [707, 14] on link "Maps" at bounding box center [692, 36] width 69 height 73
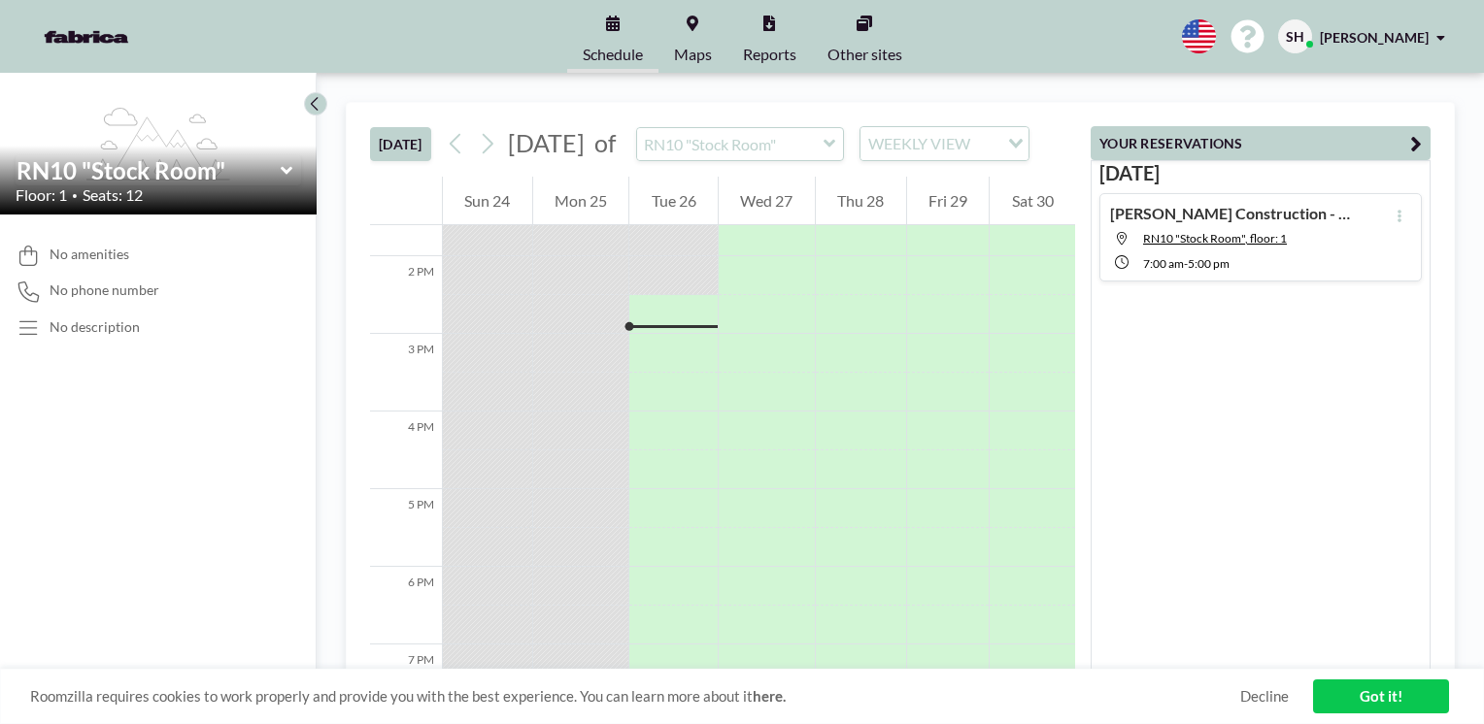
scroll to position [1088, 0]
click at [293, 180] on div "RN10 "Stock Room"" at bounding box center [159, 170] width 286 height 30
click at [281, 169] on icon at bounding box center [286, 170] width 12 height 8
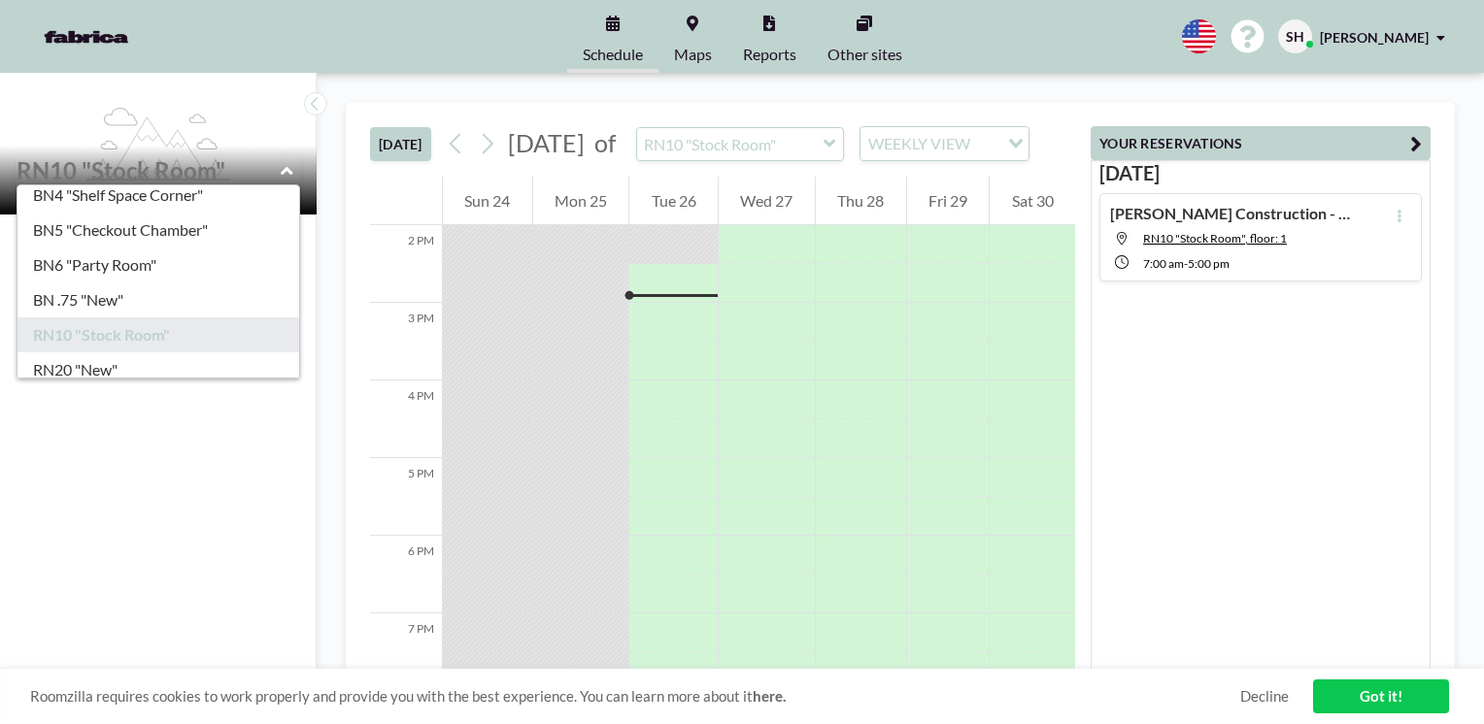
scroll to position [159, 0]
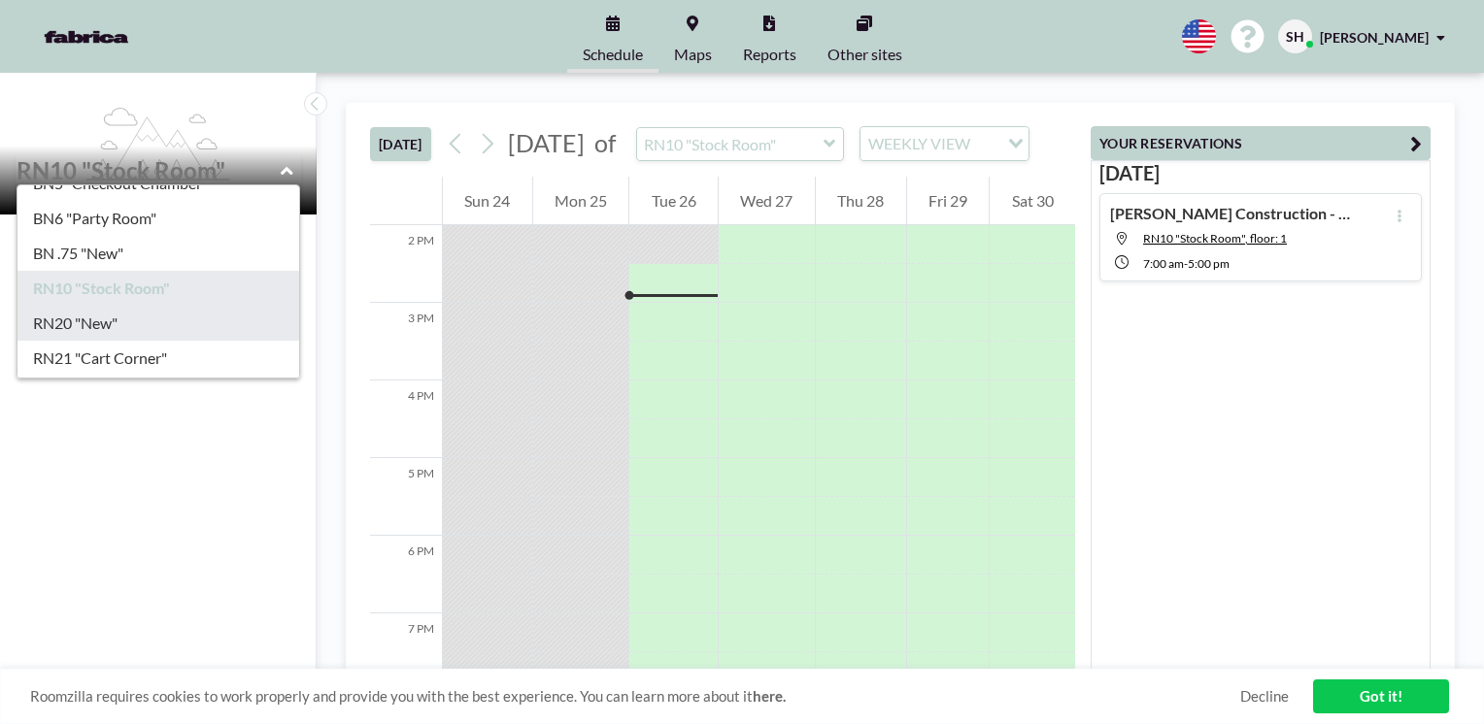
type input "RN20 "New""
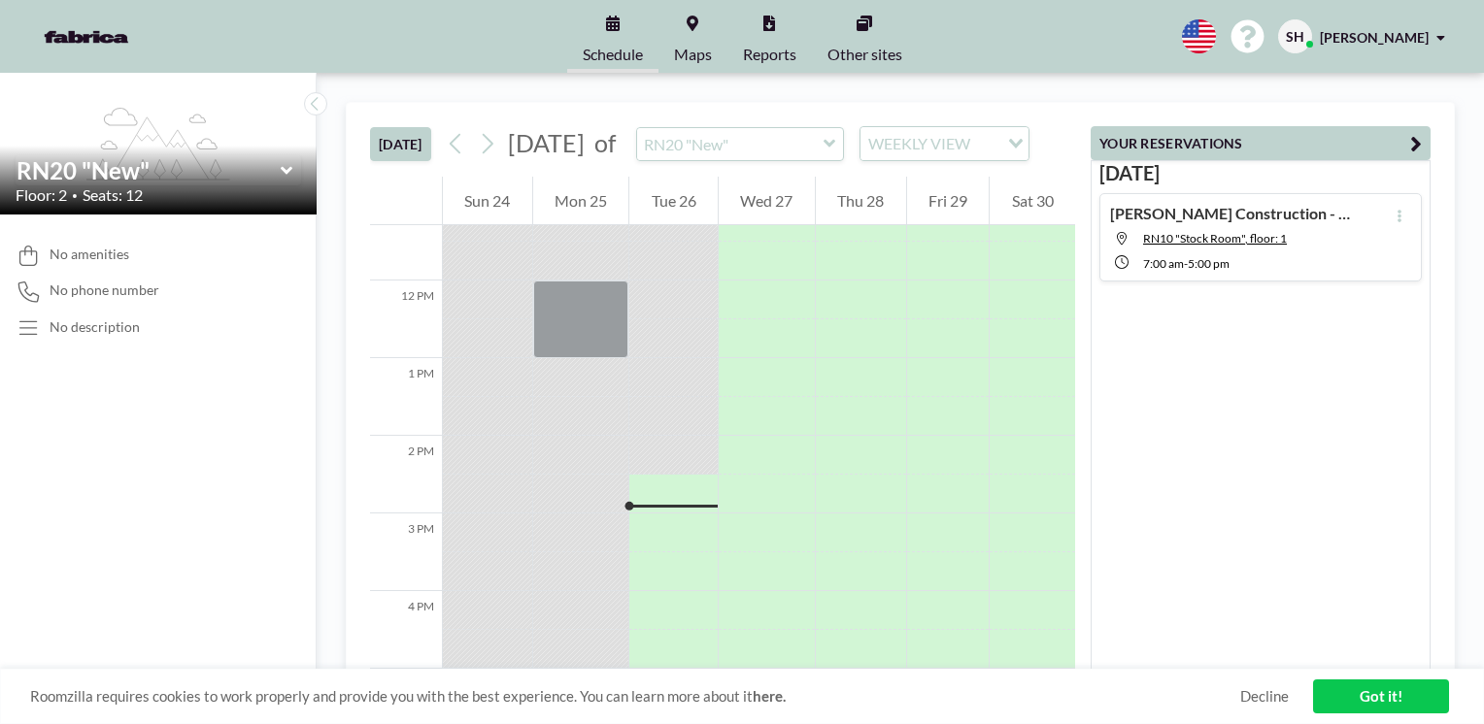
scroll to position [1088, 0]
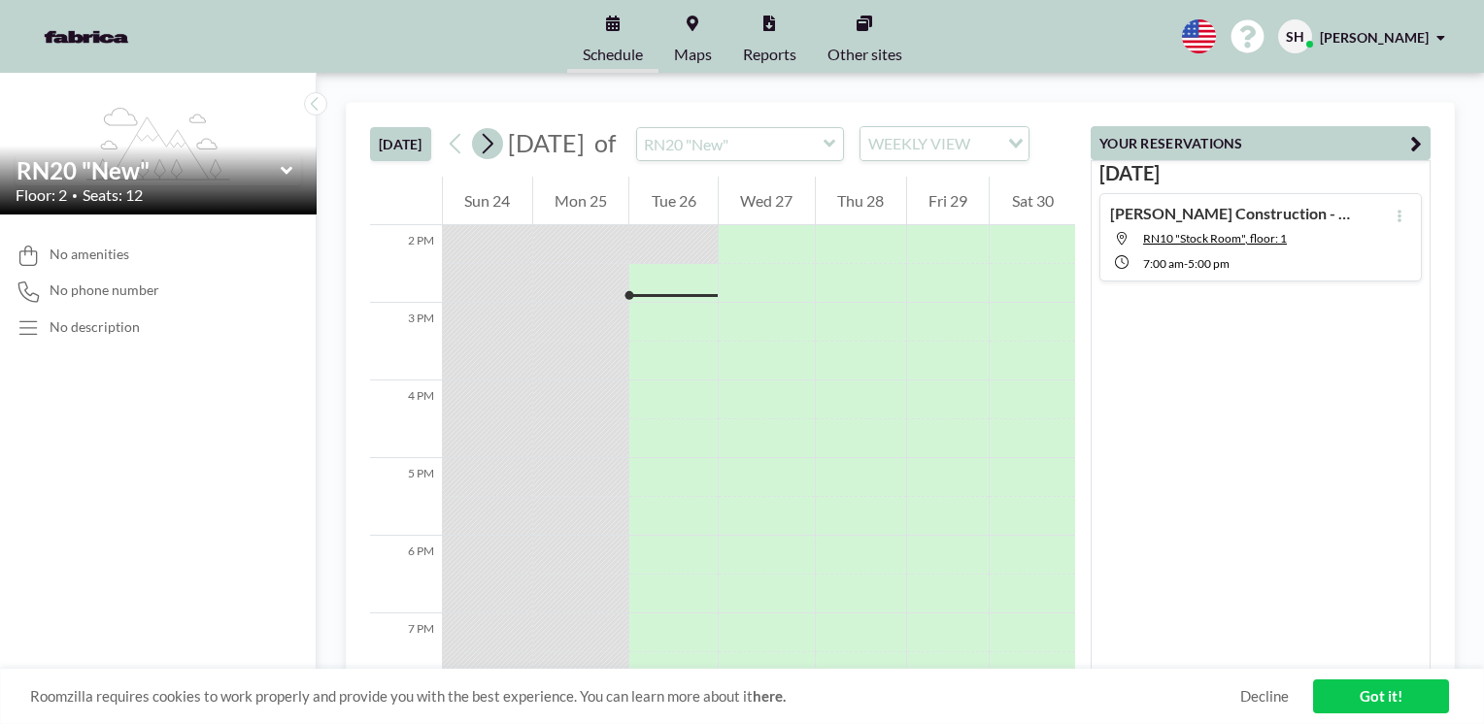
click at [493, 154] on icon at bounding box center [488, 144] width 11 height 20
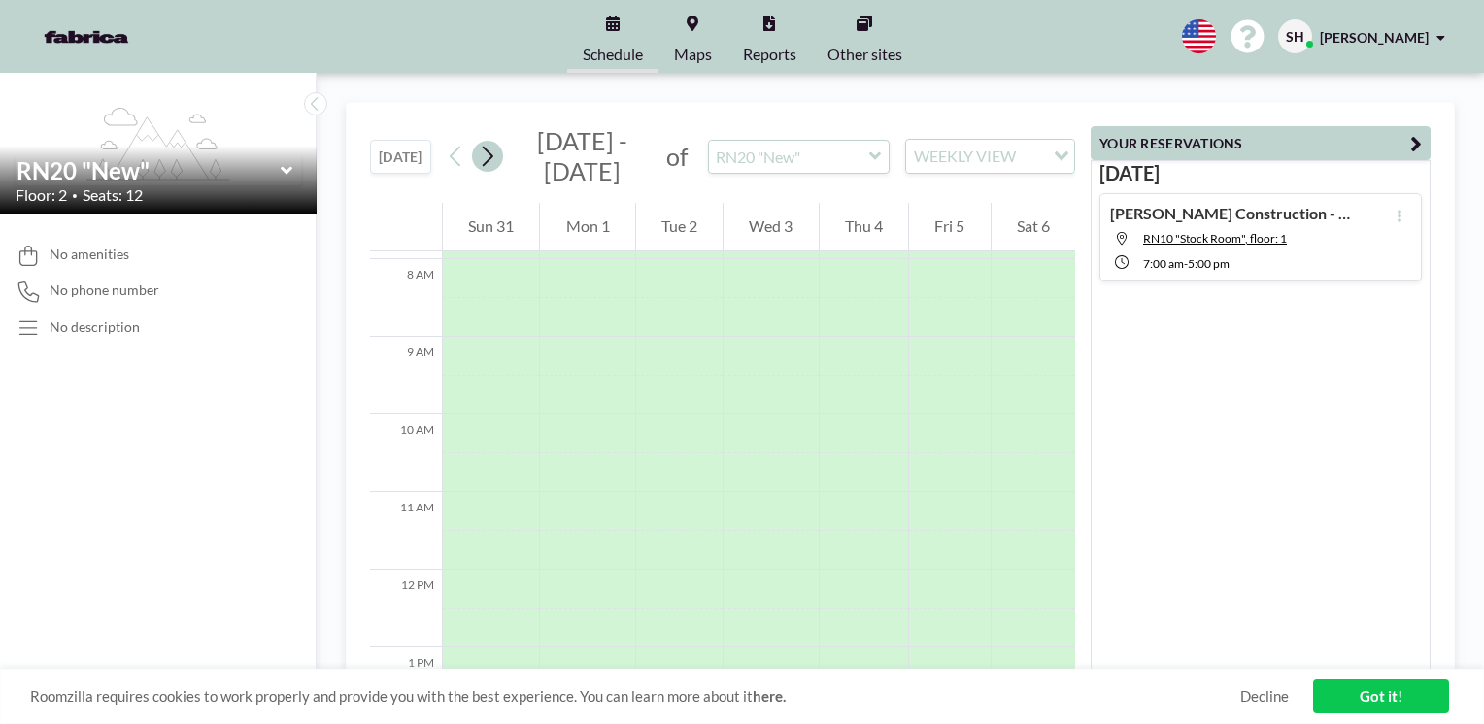
scroll to position [622, 0]
click at [493, 157] on icon at bounding box center [488, 157] width 11 height 20
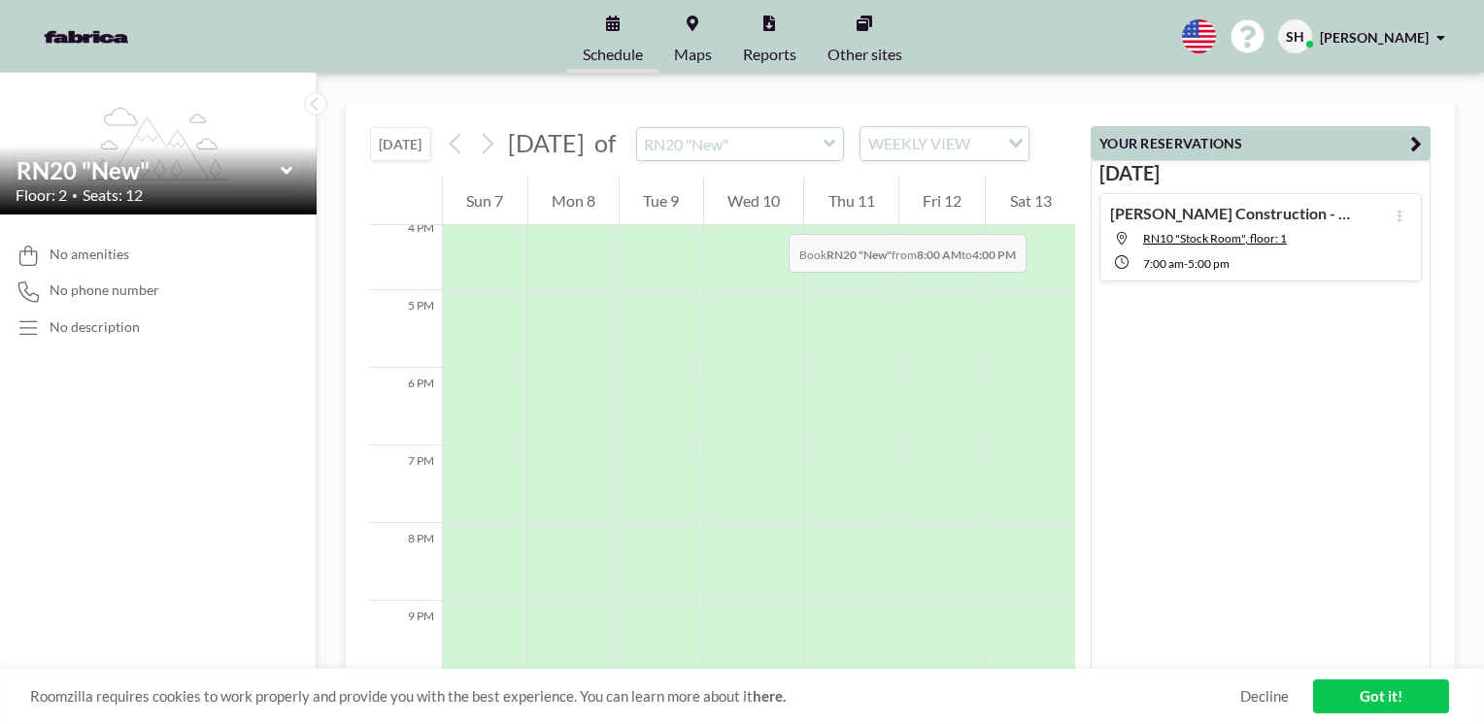
scroll to position [1255, 0]
drag, startPoint x: 746, startPoint y: 295, endPoint x: 763, endPoint y: 227, distance: 70.2
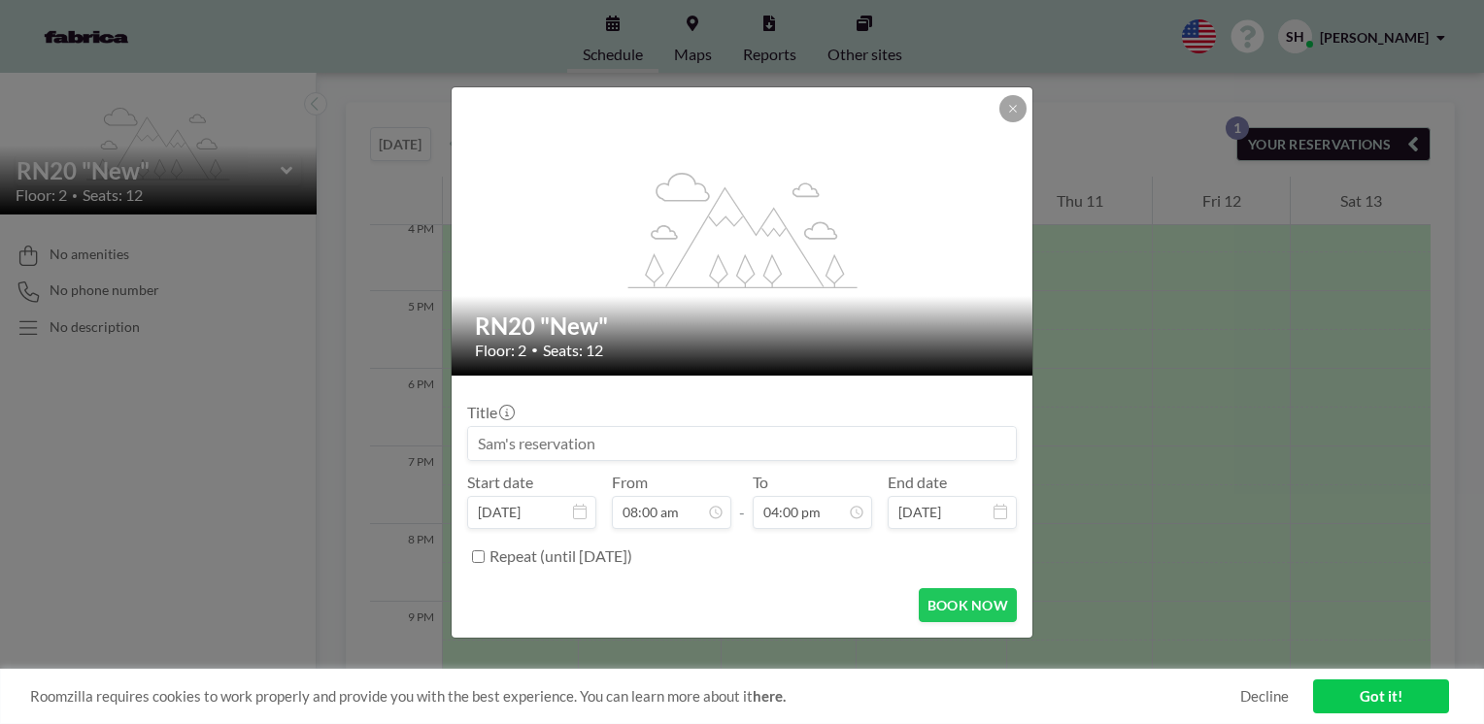
click at [598, 444] on input at bounding box center [742, 443] width 548 height 33
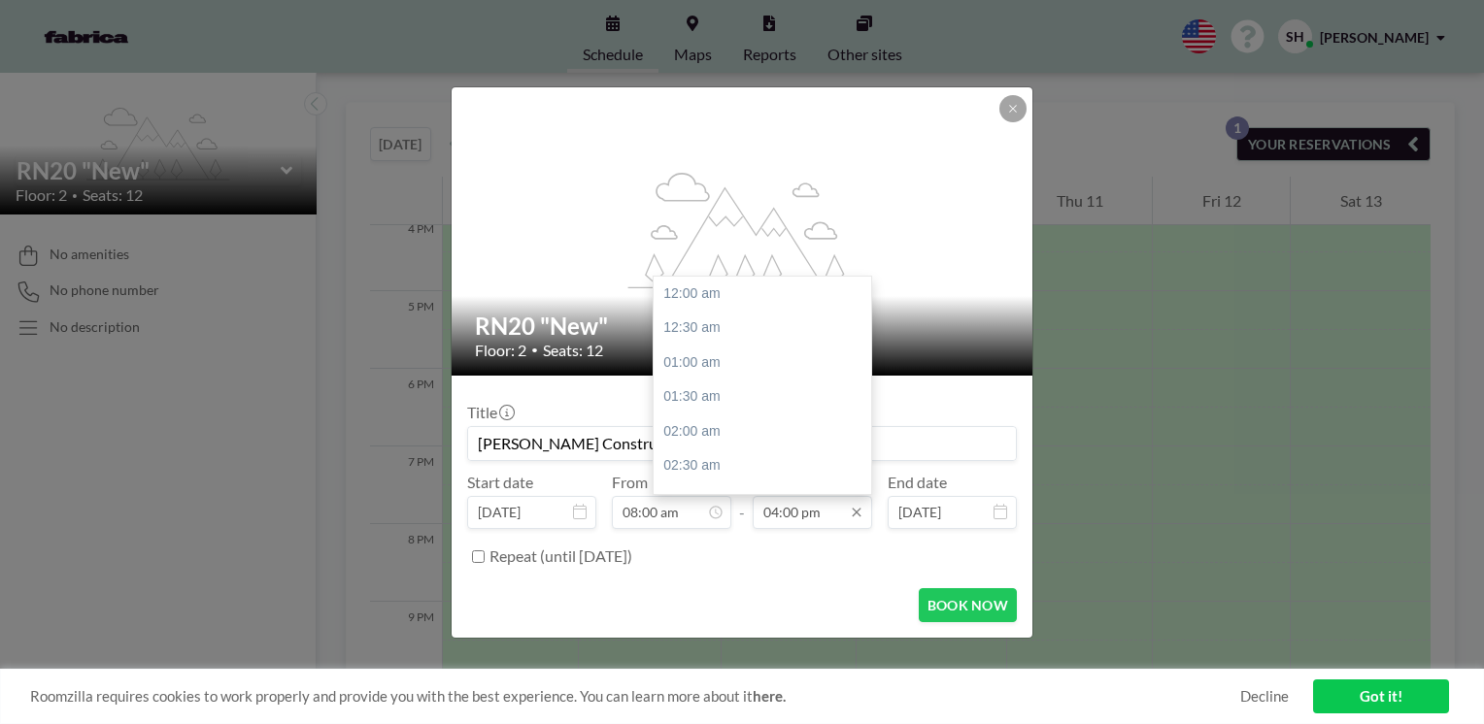
scroll to position [1106, 0]
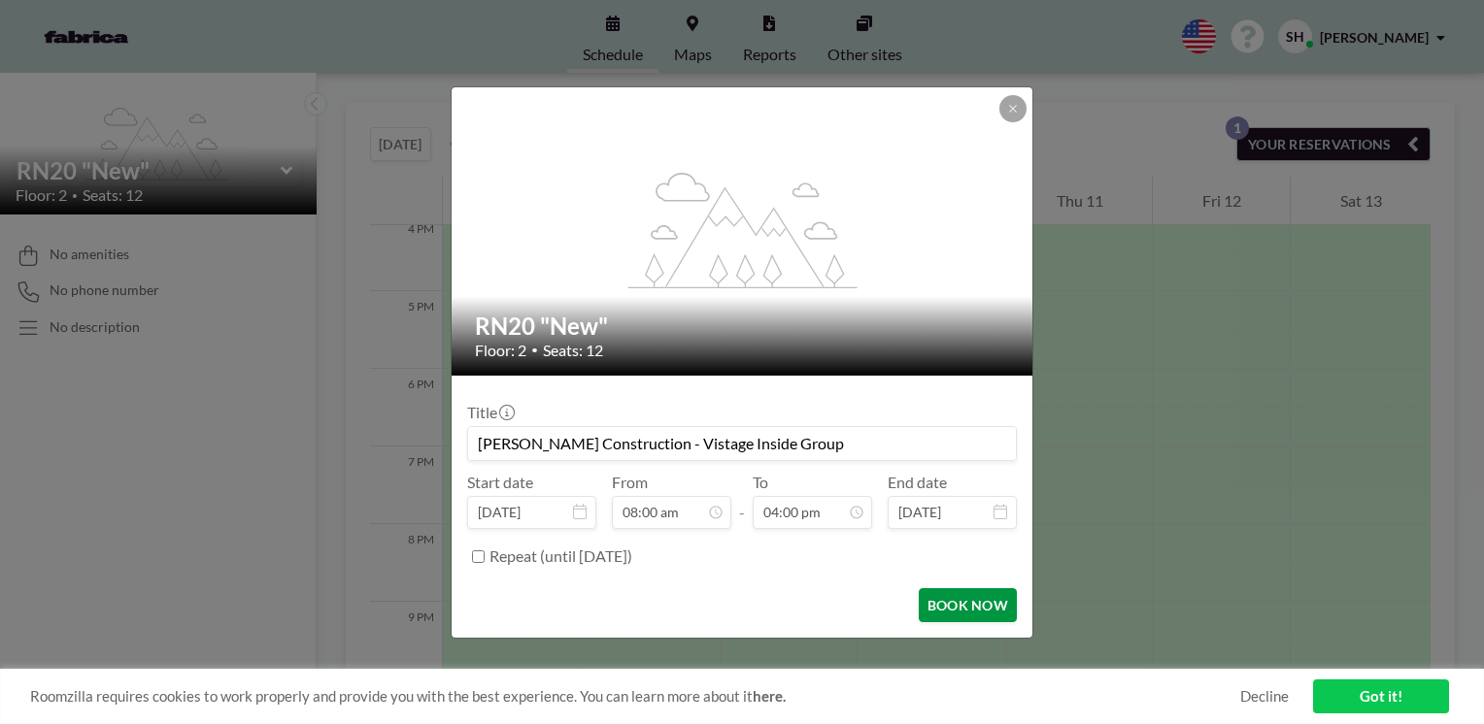
type input "Sampson Construction - Vistage Inside Group"
click at [961, 603] on button "BOOK NOW" at bounding box center [968, 606] width 98 height 34
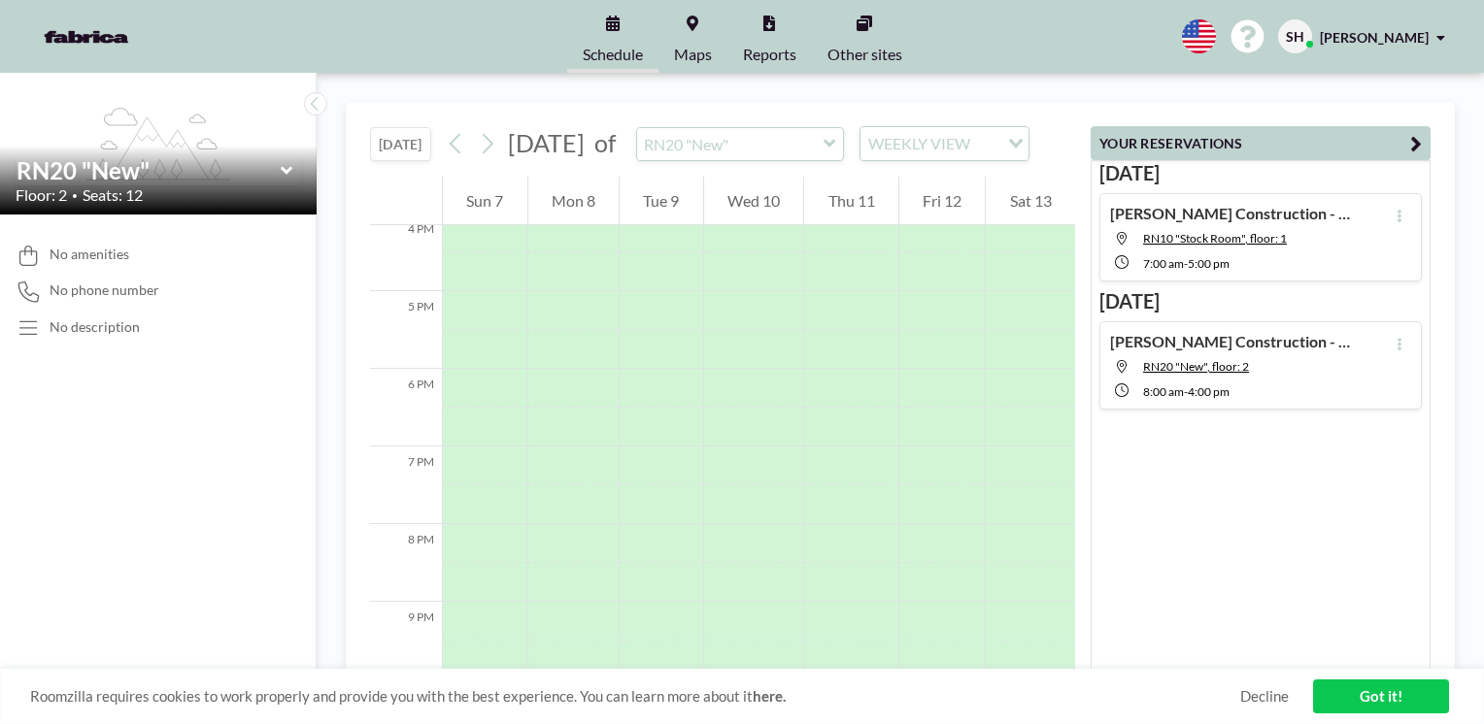
click at [1367, 697] on link "Got it!" at bounding box center [1381, 697] width 136 height 34
